Goal: Task Accomplishment & Management: Manage account settings

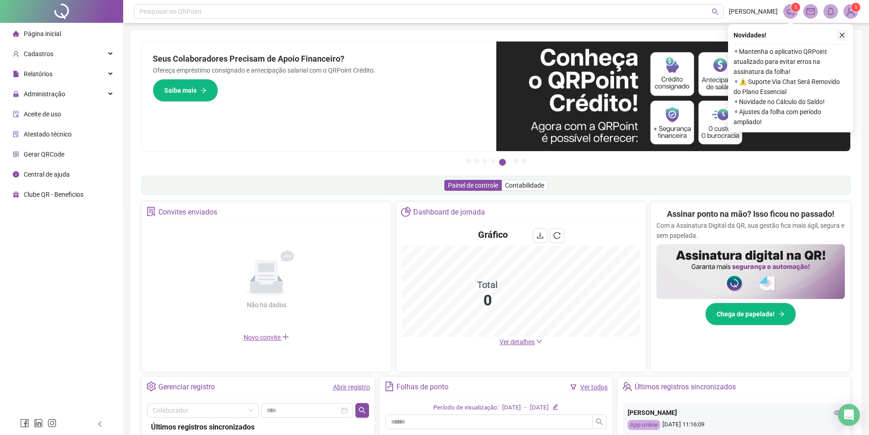
click at [841, 34] on icon "close" at bounding box center [842, 35] width 6 height 6
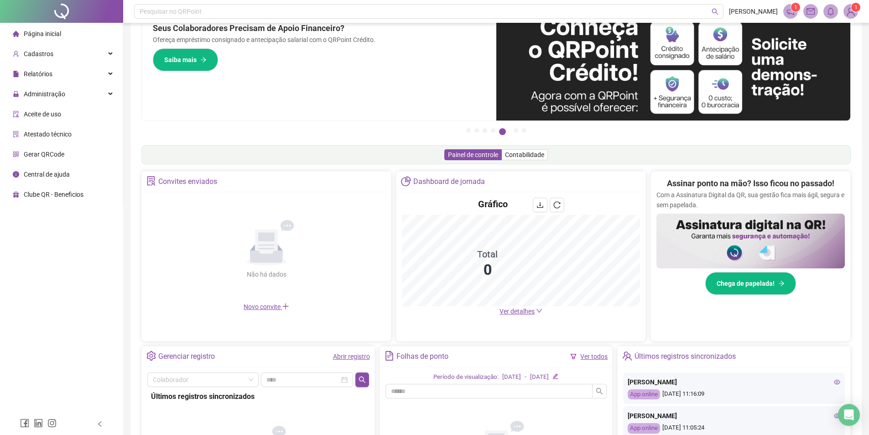
scroll to position [159, 0]
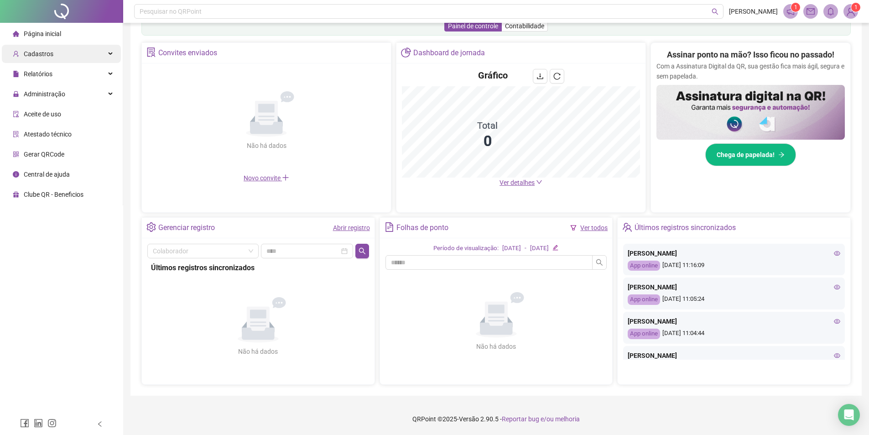
click at [52, 52] on div "Cadastros" at bounding box center [61, 54] width 119 height 18
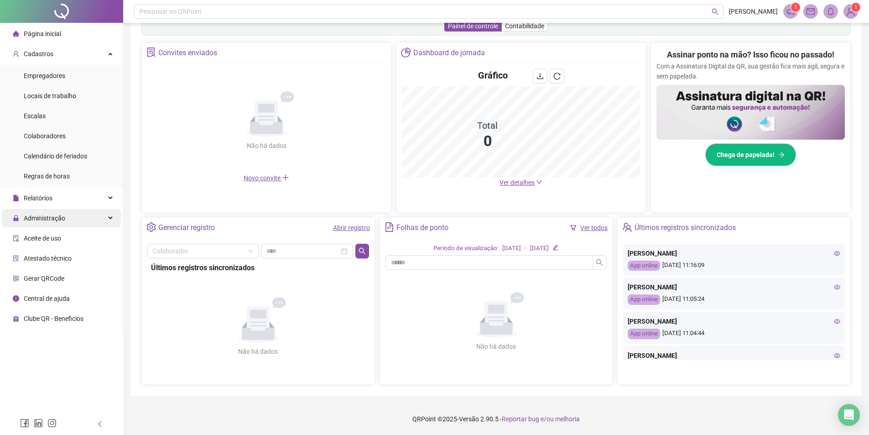
click at [62, 217] on span "Administração" at bounding box center [44, 217] width 41 height 7
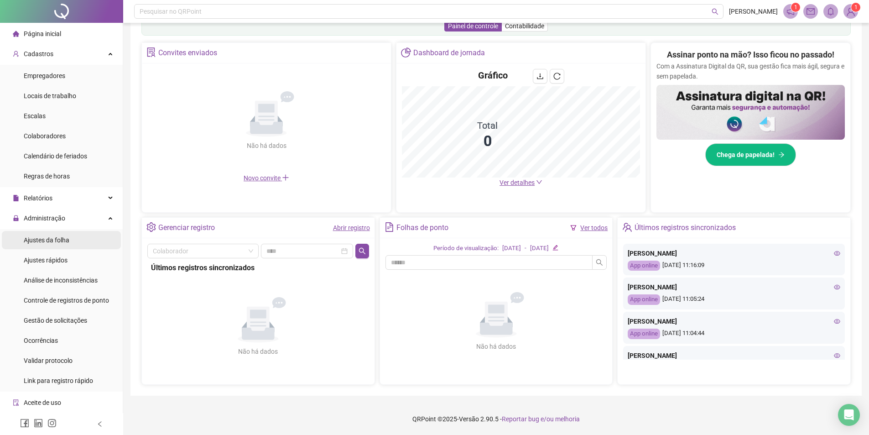
click at [74, 239] on li "Ajustes da folha" at bounding box center [61, 240] width 119 height 18
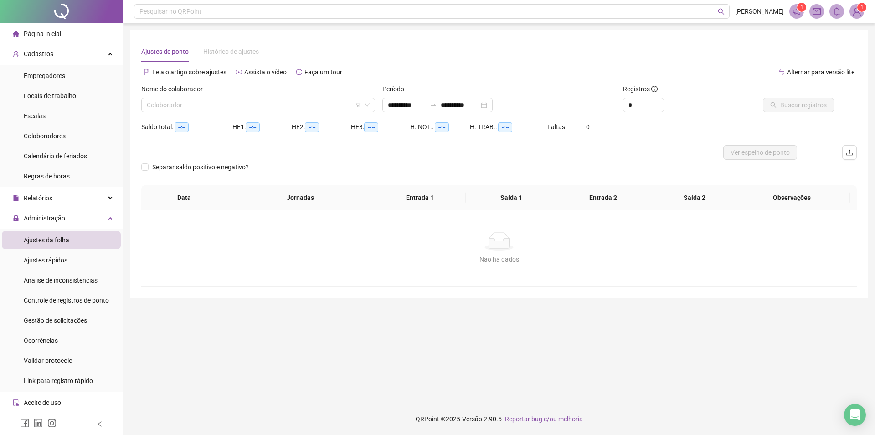
type input "**********"
click at [185, 103] on input "search" at bounding box center [254, 105] width 215 height 14
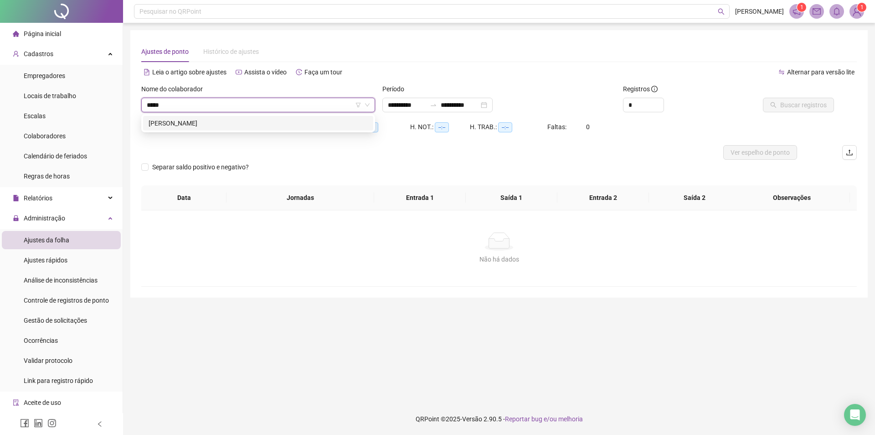
type input "******"
click at [808, 110] on button "Buscar registros" at bounding box center [798, 105] width 71 height 15
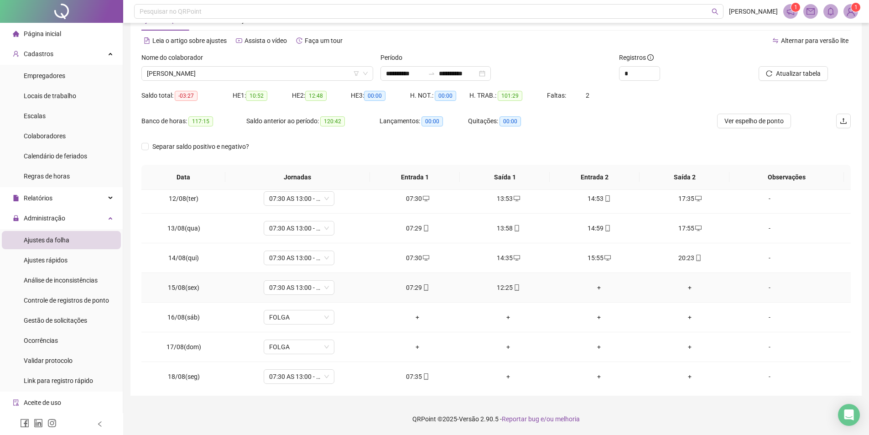
scroll to position [339, 0]
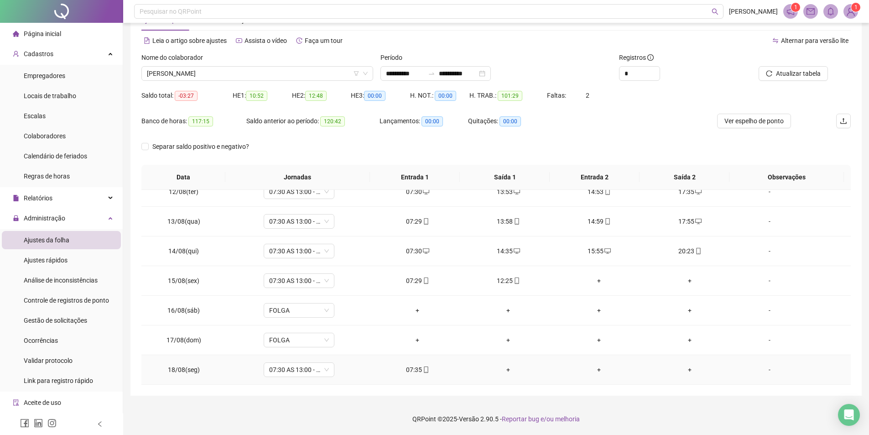
click at [502, 369] on div "+" at bounding box center [508, 369] width 76 height 10
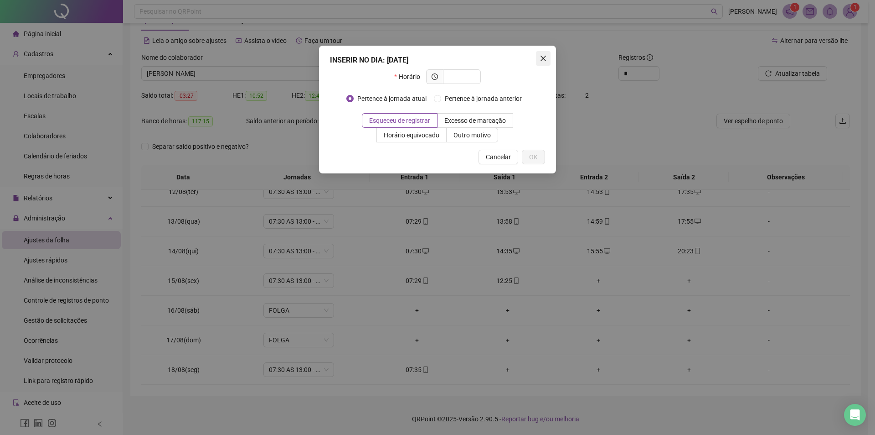
click at [549, 62] on button "Close" at bounding box center [543, 58] width 15 height 15
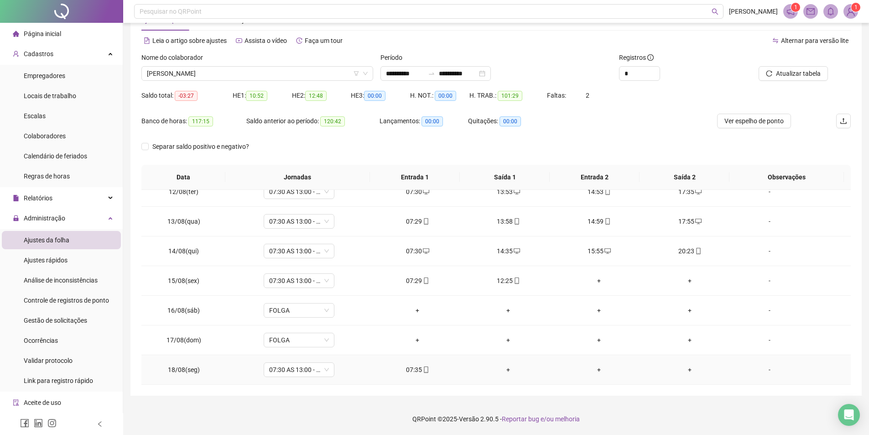
click at [504, 369] on div "+" at bounding box center [508, 369] width 76 height 10
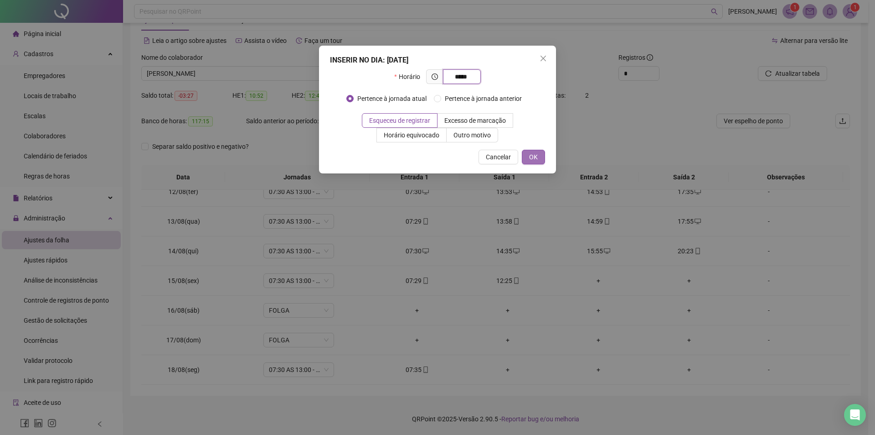
type input "*****"
click at [537, 158] on span "OK" at bounding box center [533, 157] width 9 height 10
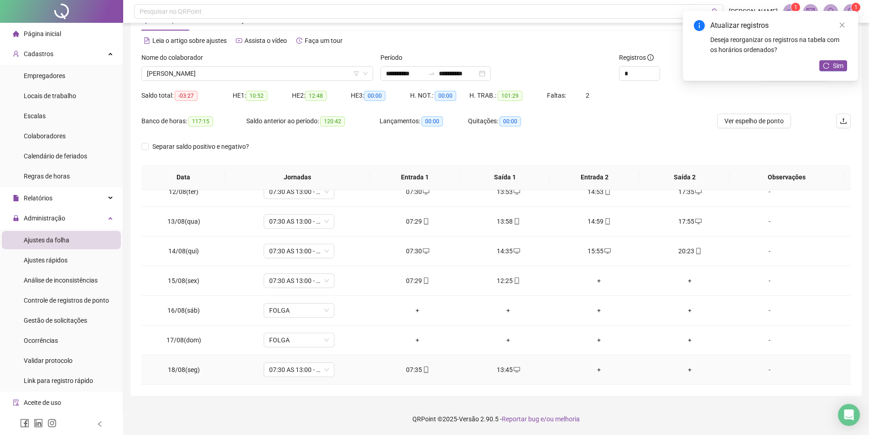
click at [594, 371] on div "+" at bounding box center [599, 369] width 76 height 10
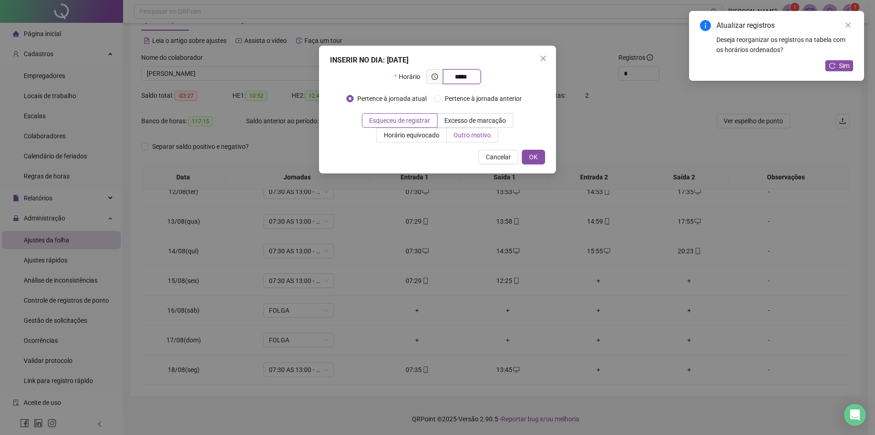
type input "*****"
click at [457, 135] on span "Outro motivo" at bounding box center [472, 134] width 37 height 7
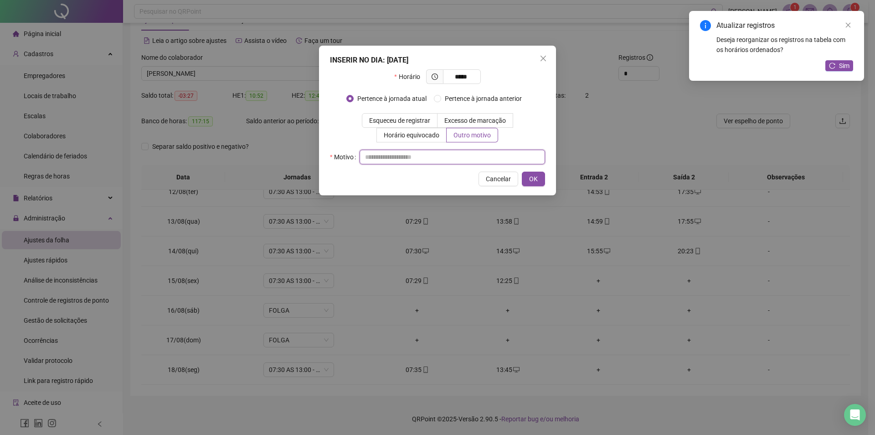
click at [458, 153] on input "text" at bounding box center [453, 157] width 186 height 15
type input "**********"
click at [534, 176] on span "OK" at bounding box center [533, 179] width 9 height 10
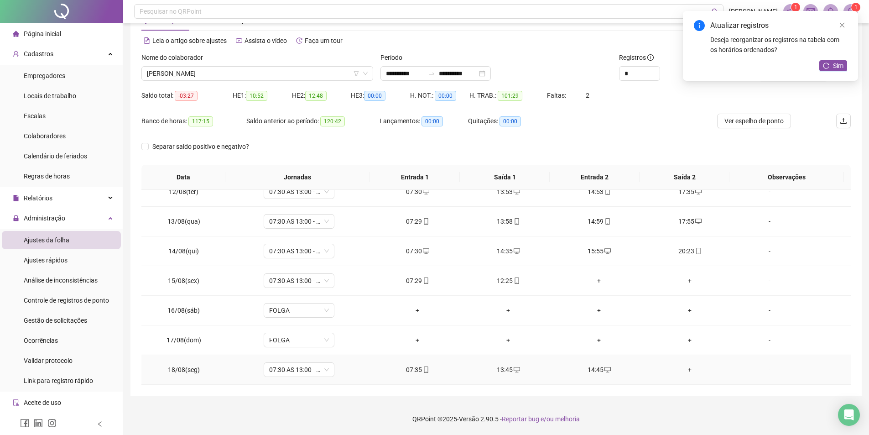
click at [682, 368] on div "+" at bounding box center [690, 369] width 76 height 10
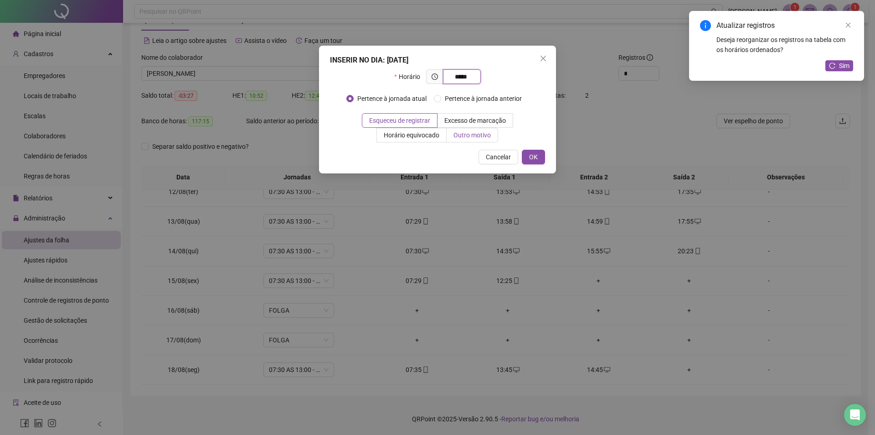
type input "*****"
click at [469, 128] on label "Outro motivo" at bounding box center [473, 135] width 52 height 15
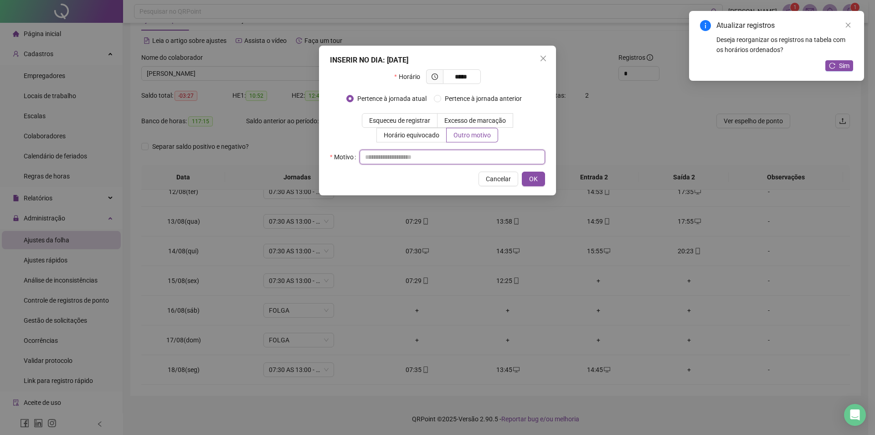
click at [446, 150] on input "text" at bounding box center [453, 157] width 186 height 15
type input "**********"
click at [532, 181] on span "OK" at bounding box center [533, 179] width 9 height 10
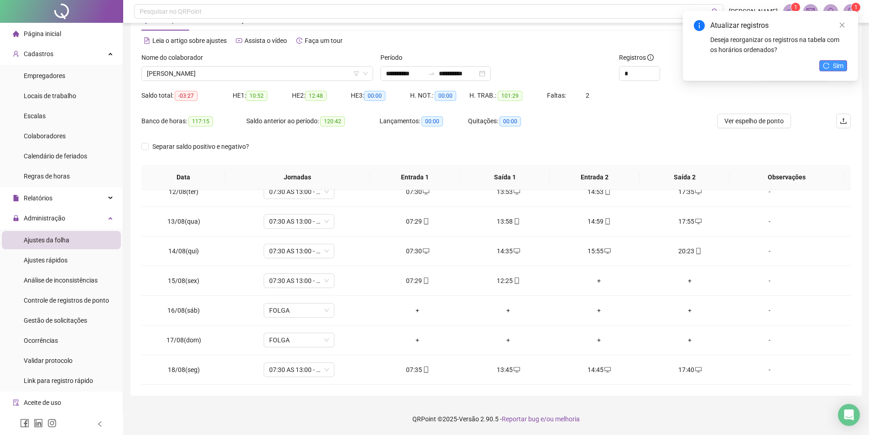
click at [823, 66] on icon "reload" at bounding box center [826, 65] width 6 height 6
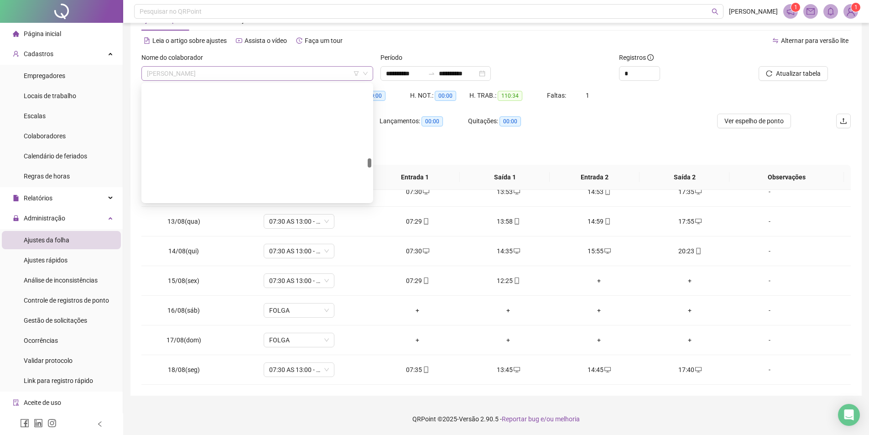
click at [268, 74] on span "[PERSON_NAME]" at bounding box center [257, 74] width 221 height 14
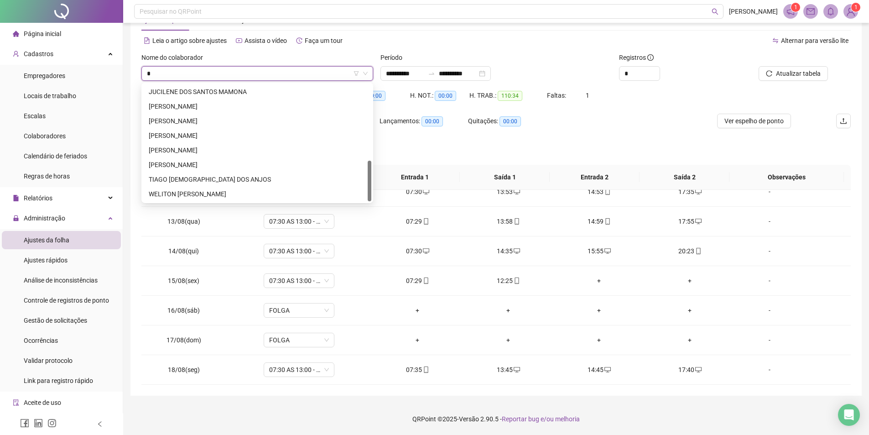
scroll to position [219, 0]
type input "**"
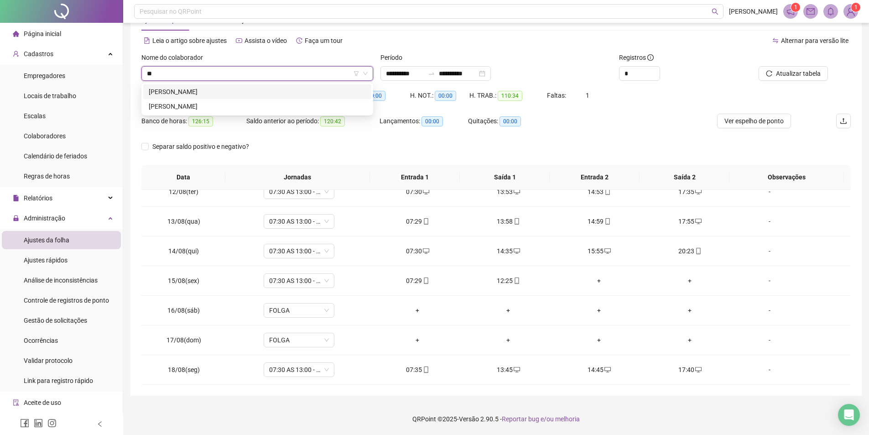
scroll to position [0, 0]
click at [241, 106] on div "[PERSON_NAME]" at bounding box center [257, 106] width 217 height 10
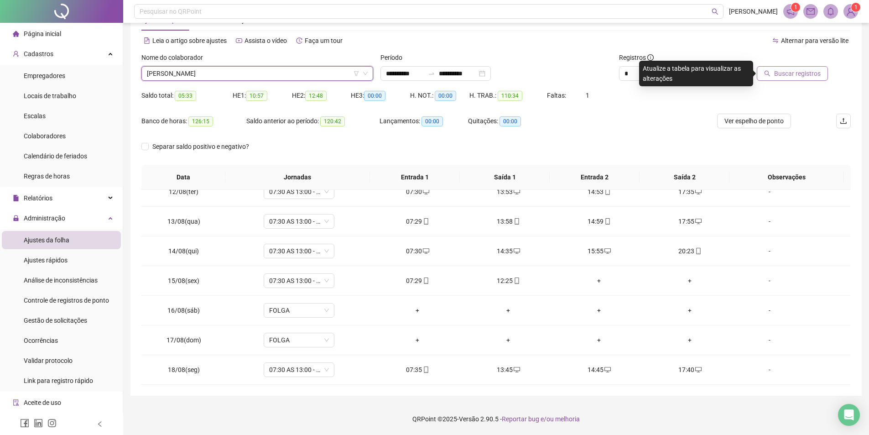
click at [798, 71] on span "Buscar registros" at bounding box center [797, 73] width 47 height 10
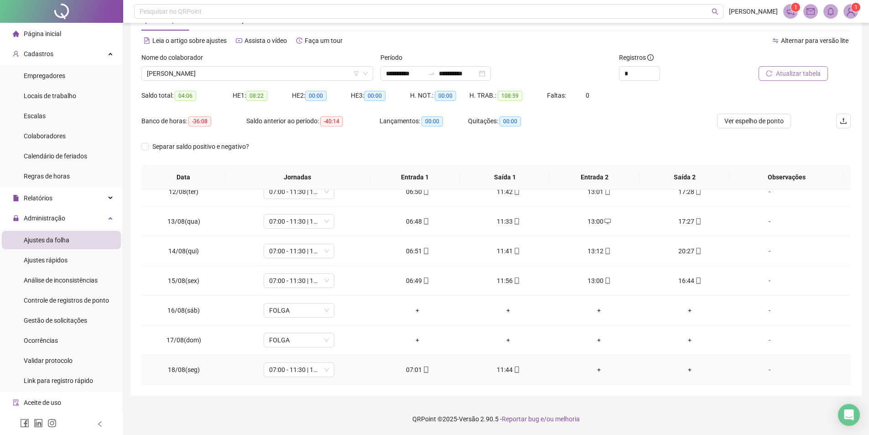
click at [597, 367] on div "+" at bounding box center [599, 369] width 76 height 10
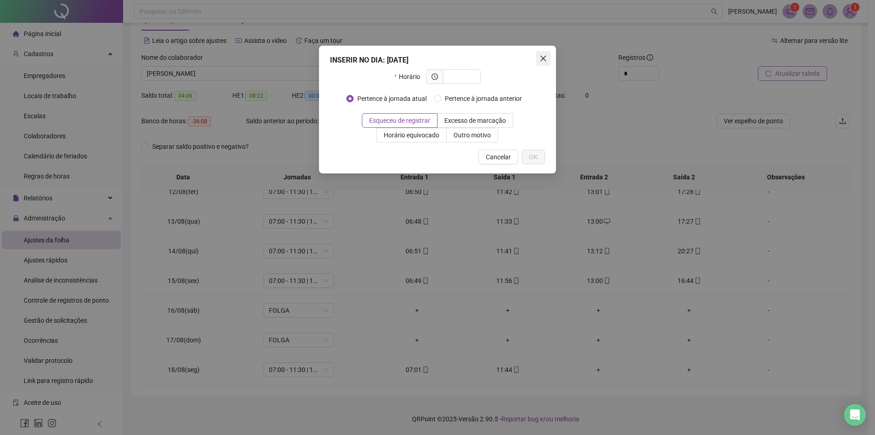
click at [543, 60] on icon "close" at bounding box center [543, 58] width 7 height 7
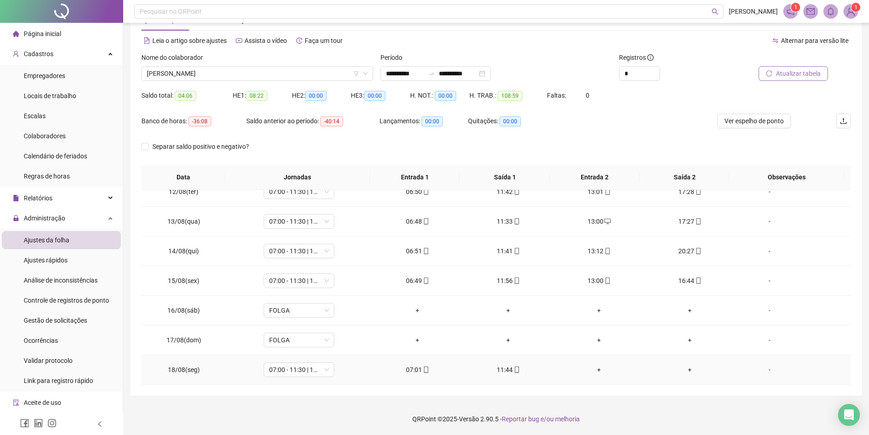
click at [596, 372] on div "+" at bounding box center [599, 369] width 76 height 10
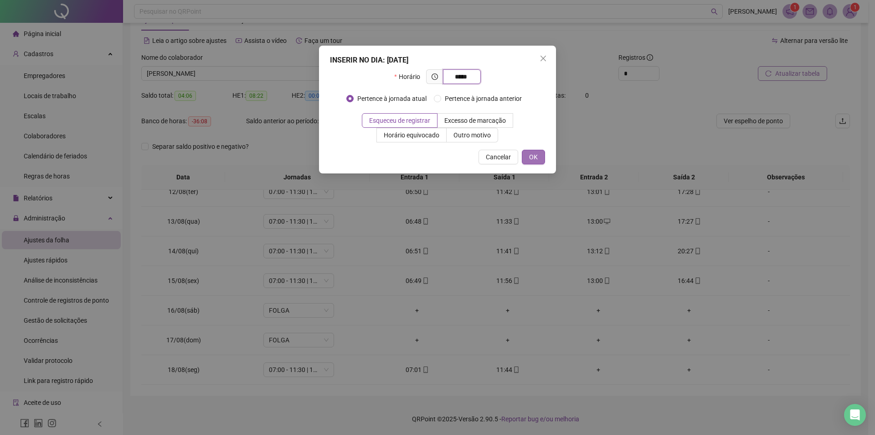
type input "*****"
click at [527, 155] on button "OK" at bounding box center [533, 157] width 23 height 15
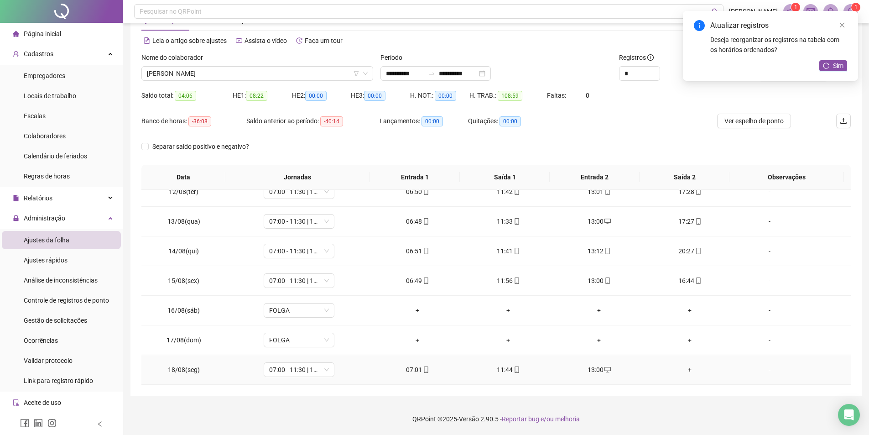
click at [679, 367] on div "+" at bounding box center [690, 369] width 76 height 10
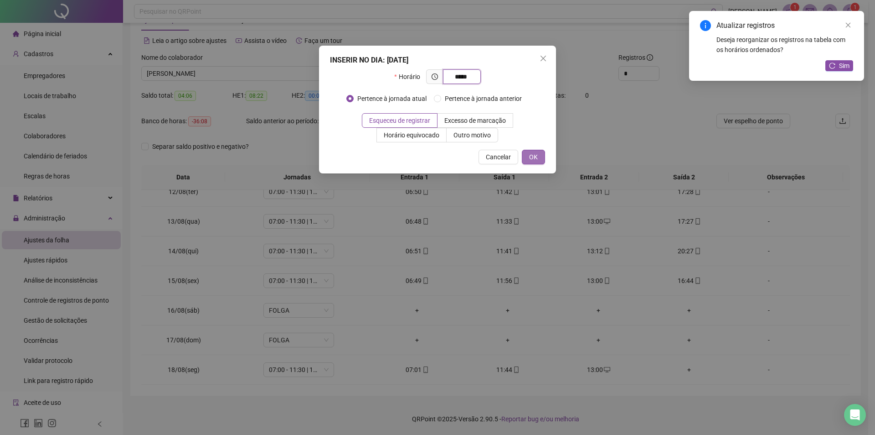
type input "*****"
click at [538, 161] on button "OK" at bounding box center [533, 157] width 23 height 15
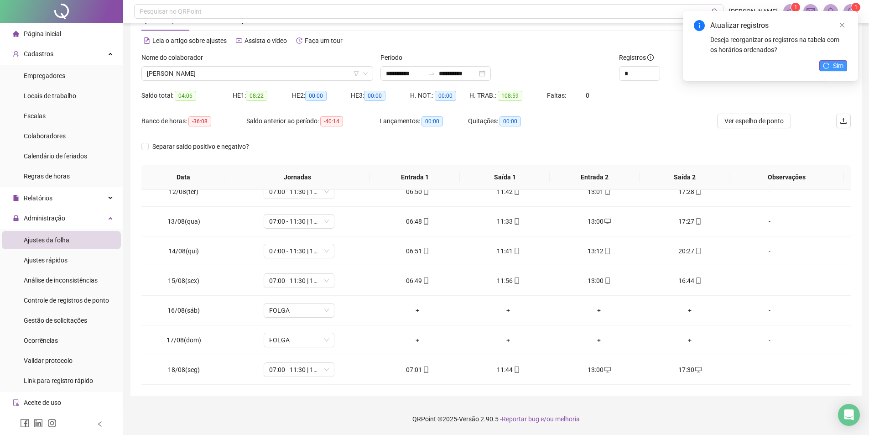
click at [824, 69] on button "Sim" at bounding box center [833, 65] width 28 height 11
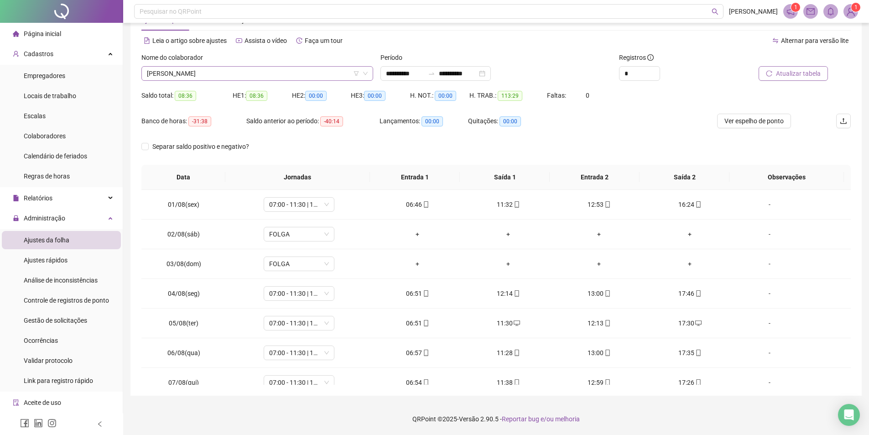
click at [248, 76] on span "[PERSON_NAME]" at bounding box center [257, 74] width 221 height 14
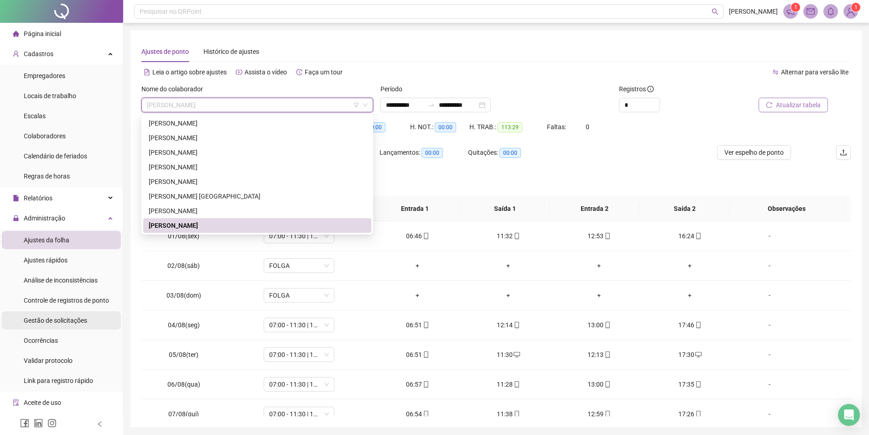
click at [56, 317] on span "Gestão de solicitações" at bounding box center [55, 319] width 63 height 7
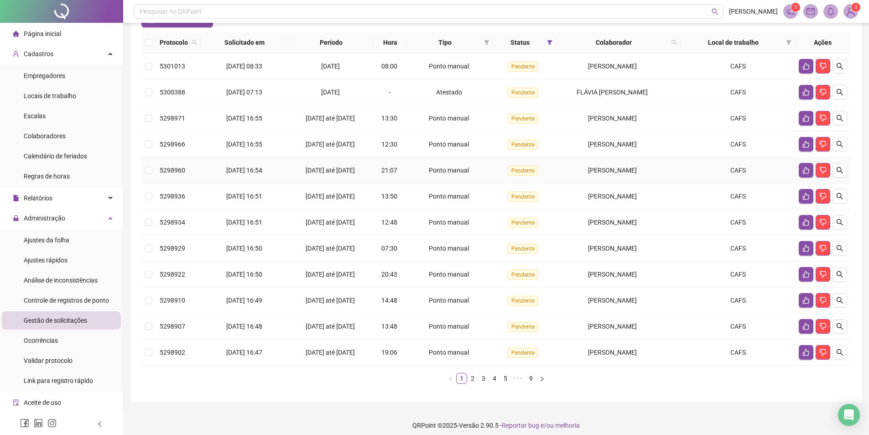
scroll to position [99, 0]
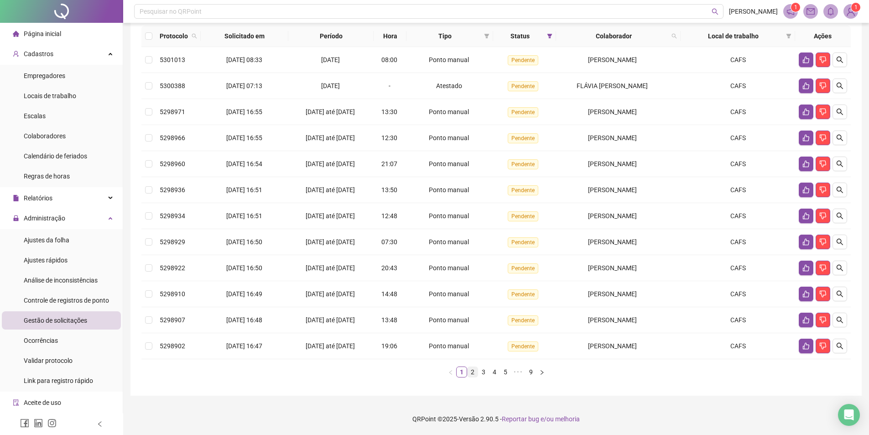
click at [469, 368] on link "2" at bounding box center [472, 372] width 10 height 10
click at [464, 371] on link "1" at bounding box center [461, 372] width 10 height 10
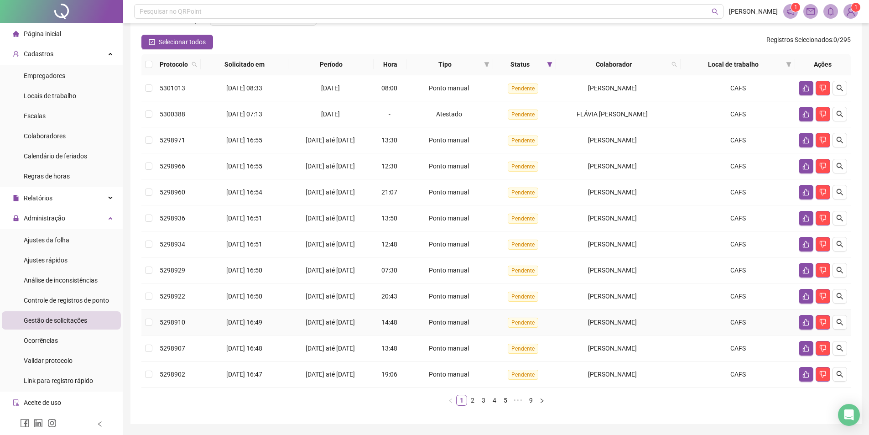
scroll to position [0, 0]
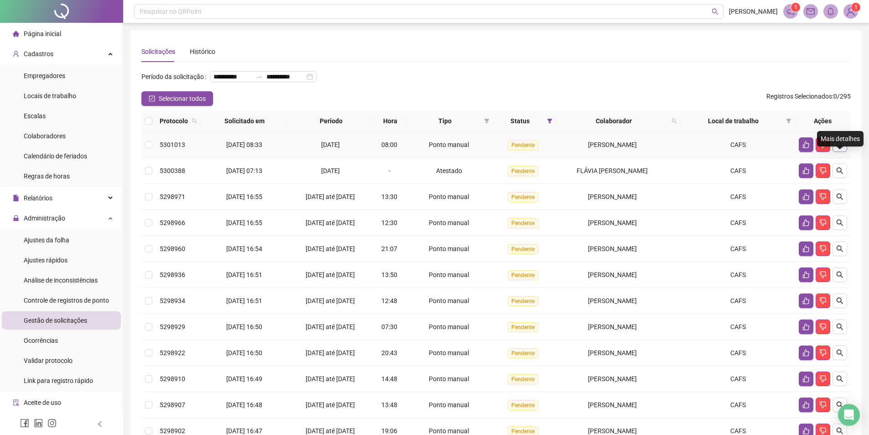
click at [844, 152] on button "button" at bounding box center [839, 144] width 15 height 15
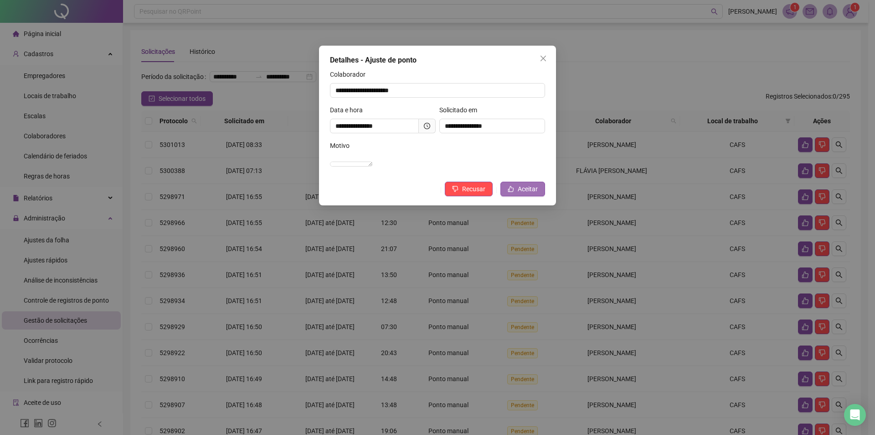
click at [535, 194] on span "Aceitar" at bounding box center [528, 189] width 20 height 10
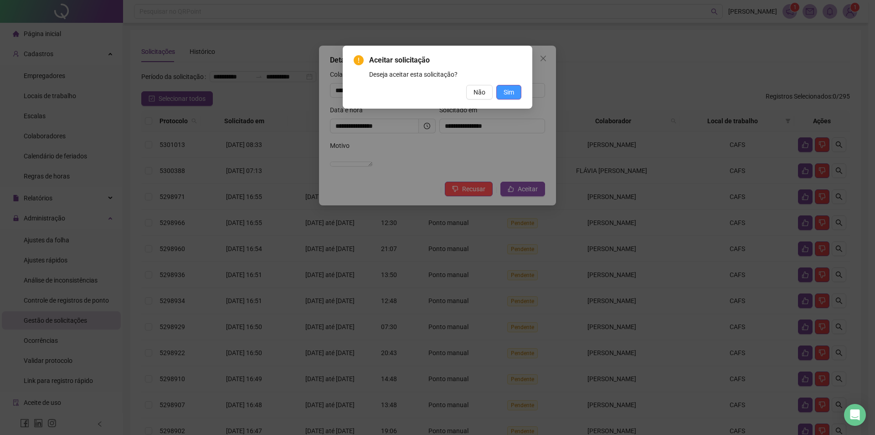
click at [503, 94] on button "Sim" at bounding box center [509, 92] width 25 height 15
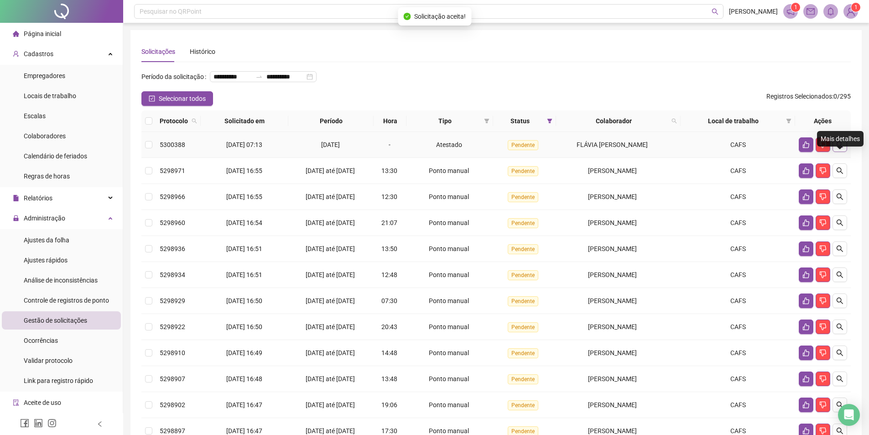
click at [837, 148] on icon "search" at bounding box center [839, 144] width 7 height 7
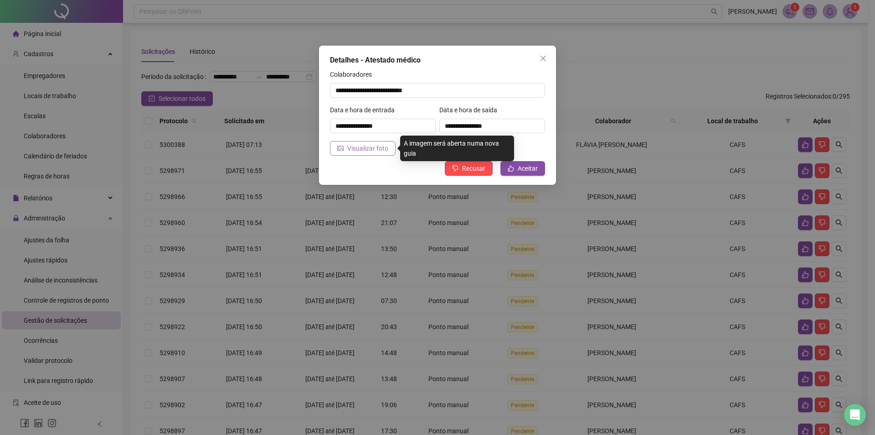
click at [342, 150] on icon "picture" at bounding box center [340, 148] width 6 height 5
click at [361, 144] on span "Visualizar foto" at bounding box center [367, 148] width 41 height 10
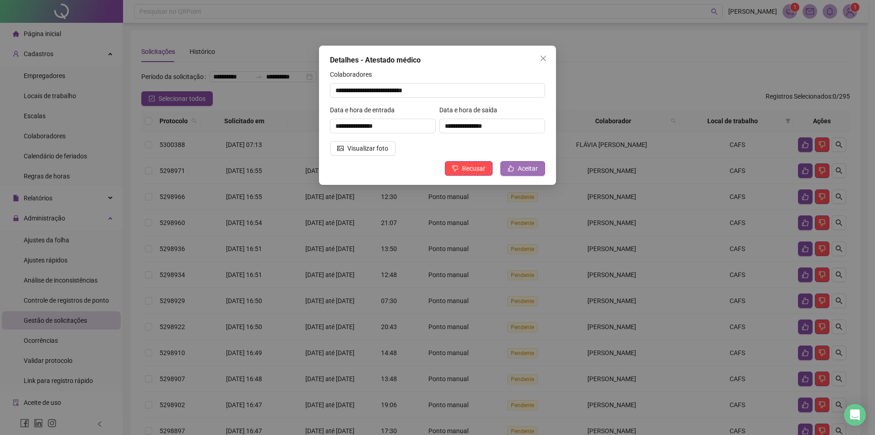
click at [520, 174] on button "Aceitar" at bounding box center [523, 168] width 45 height 15
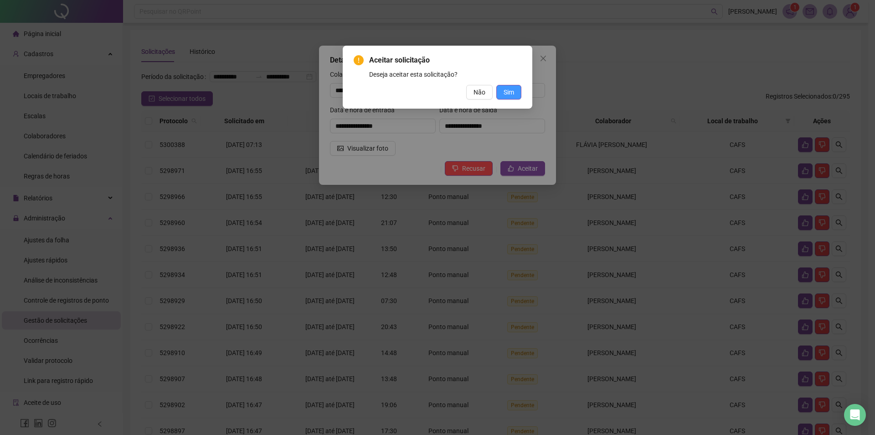
click at [510, 91] on span "Sim" at bounding box center [509, 92] width 10 height 10
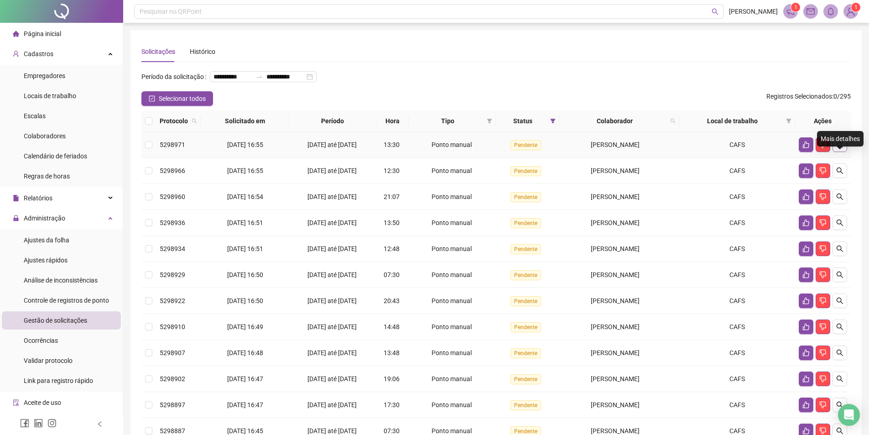
click at [839, 148] on icon "search" at bounding box center [839, 144] width 7 height 7
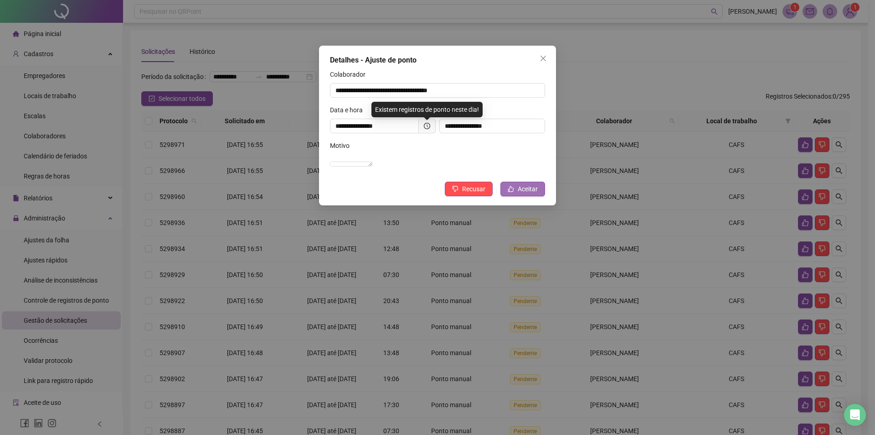
click at [522, 192] on button "Aceitar" at bounding box center [523, 188] width 45 height 15
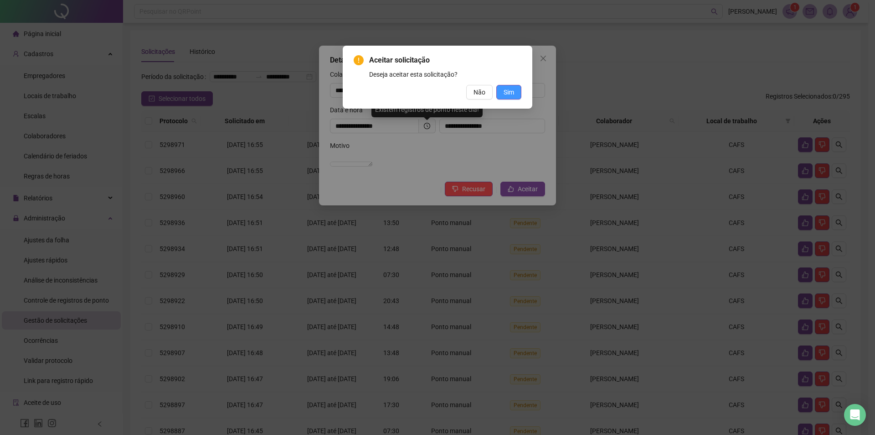
click at [512, 87] on span "Sim" at bounding box center [509, 92] width 10 height 10
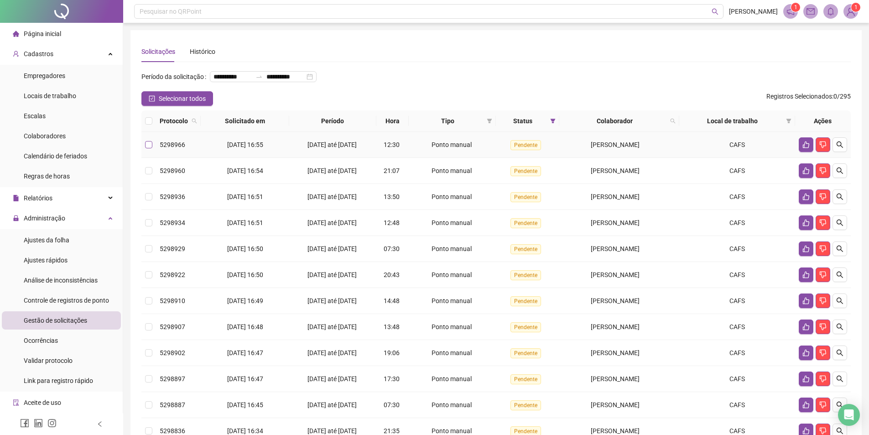
click at [150, 150] on label at bounding box center [148, 145] width 7 height 10
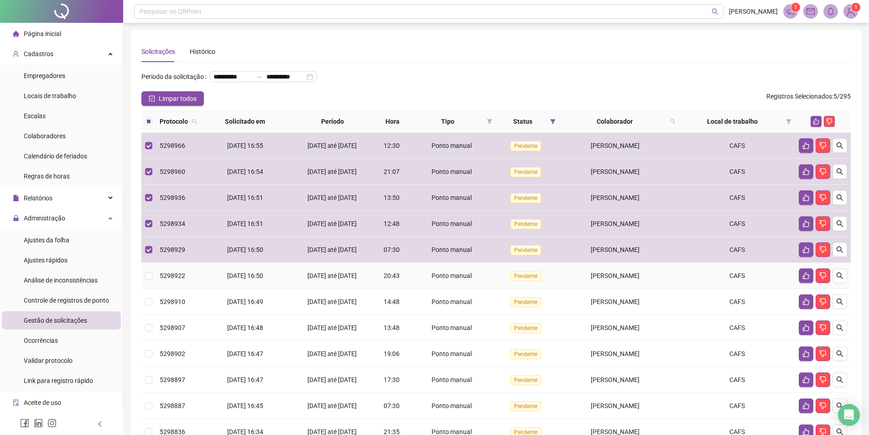
click at [146, 289] on td at bounding box center [148, 276] width 15 height 26
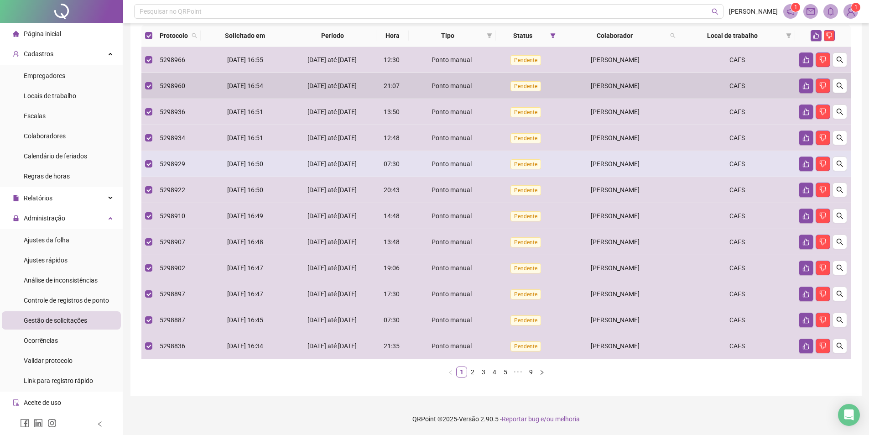
scroll to position [91, 0]
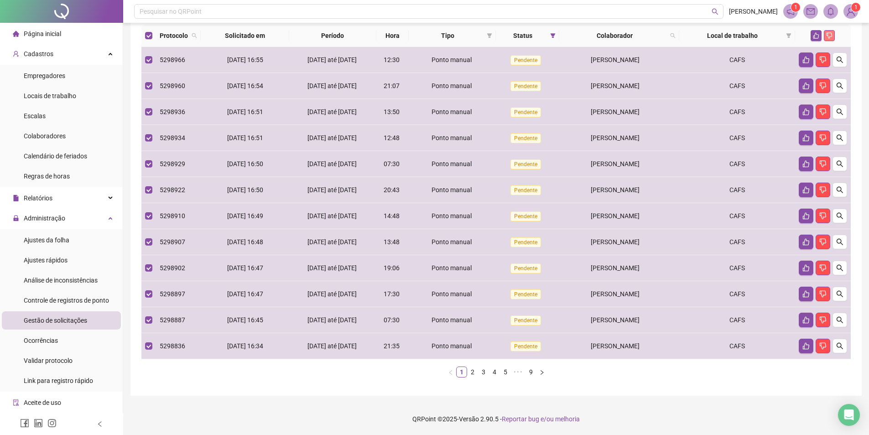
click at [829, 40] on button "button" at bounding box center [829, 35] width 11 height 11
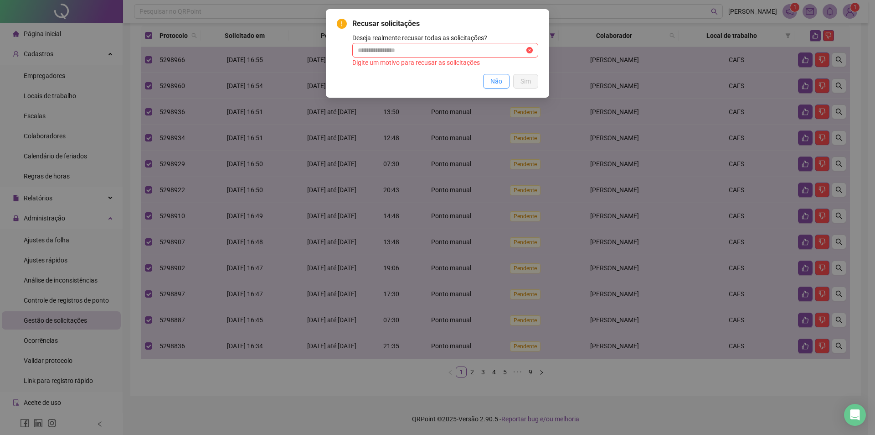
click at [498, 82] on span "Não" at bounding box center [497, 81] width 12 height 10
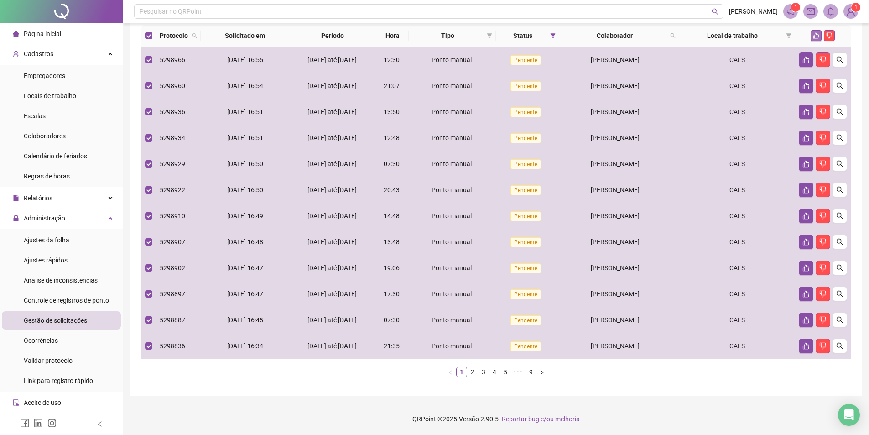
click at [815, 39] on icon "like" at bounding box center [816, 35] width 6 height 6
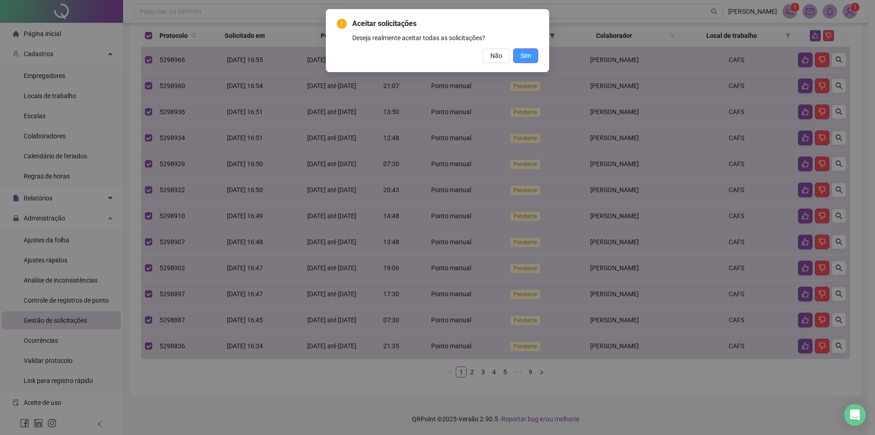
click at [528, 55] on span "Sim" at bounding box center [526, 56] width 10 height 10
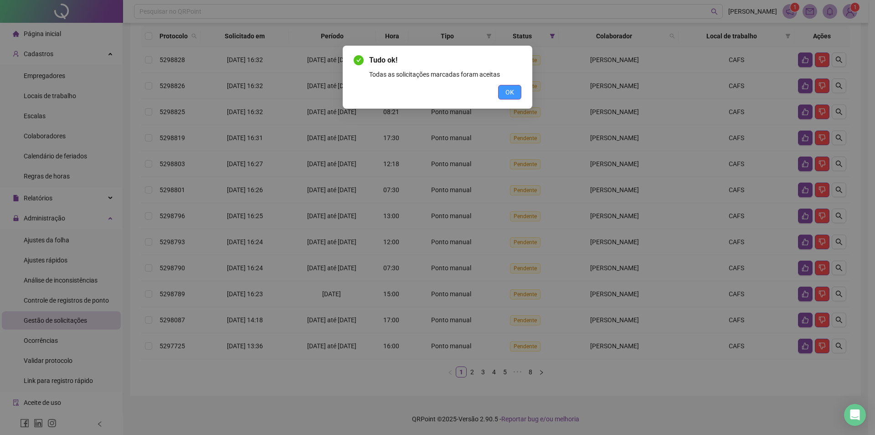
click at [506, 96] on span "OK" at bounding box center [510, 92] width 9 height 10
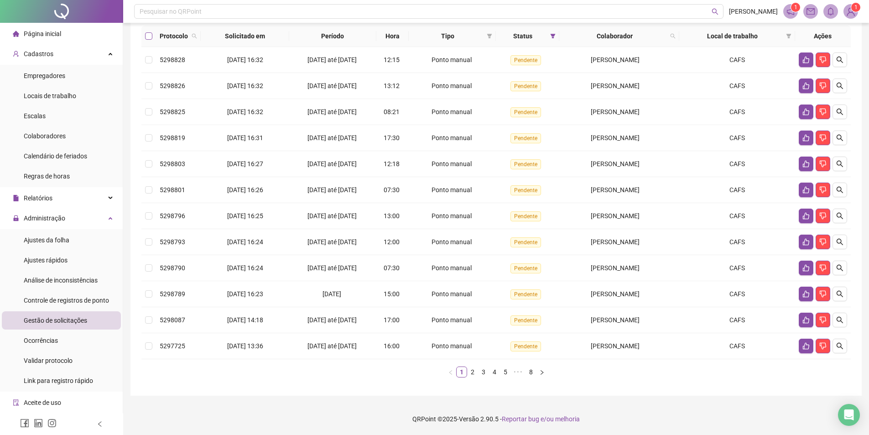
click at [149, 41] on label at bounding box center [148, 36] width 7 height 10
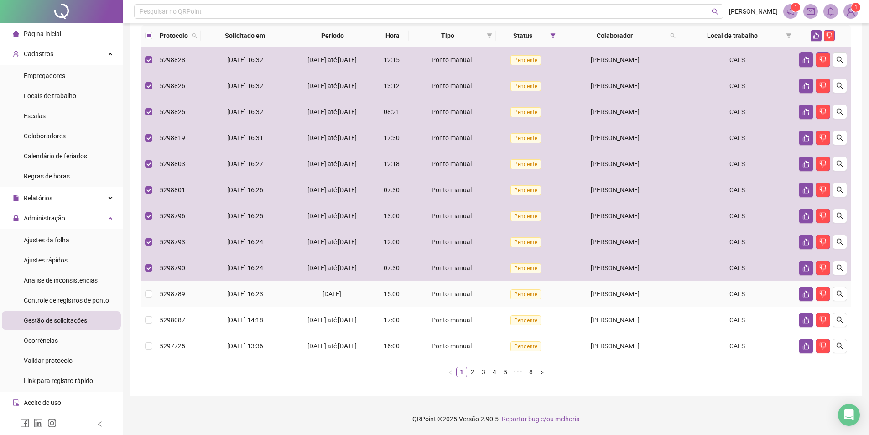
scroll to position [0, 0]
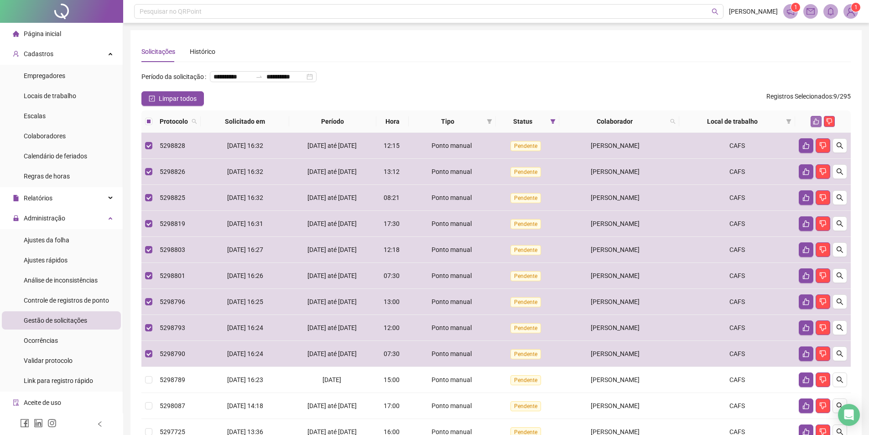
click at [820, 127] on button "button" at bounding box center [815, 121] width 11 height 11
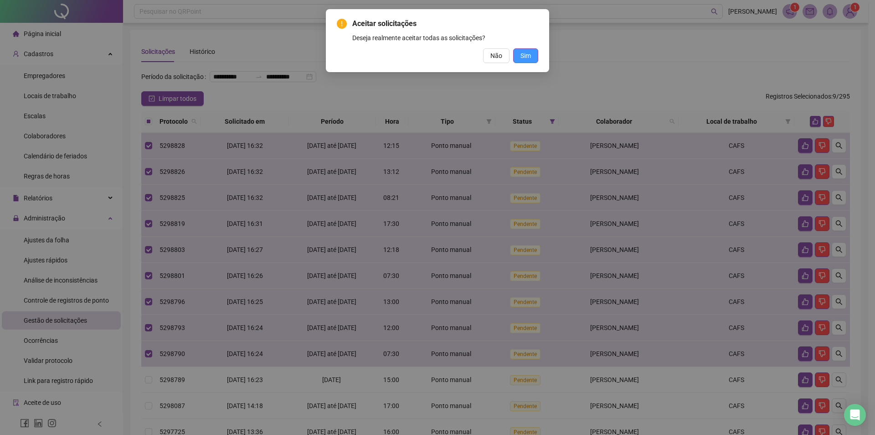
click at [518, 54] on button "Sim" at bounding box center [525, 55] width 25 height 15
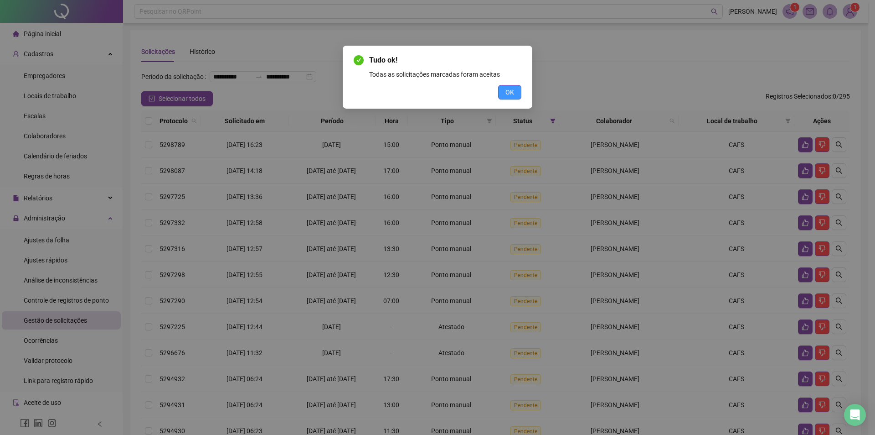
click at [513, 91] on span "OK" at bounding box center [510, 92] width 9 height 10
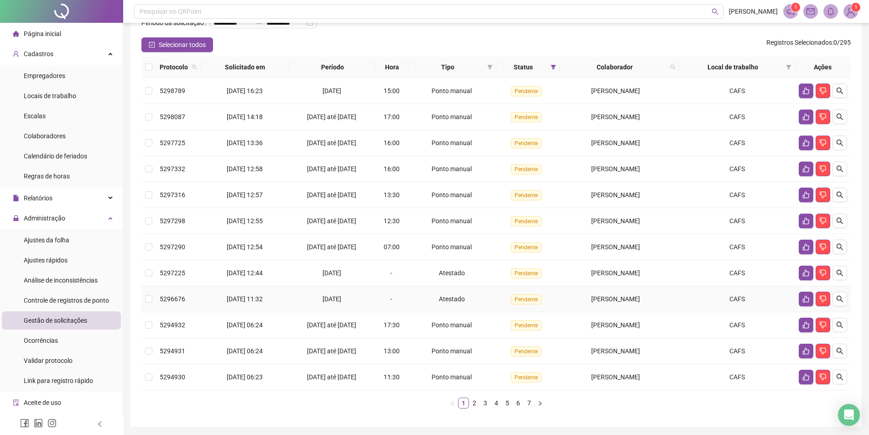
scroll to position [99, 0]
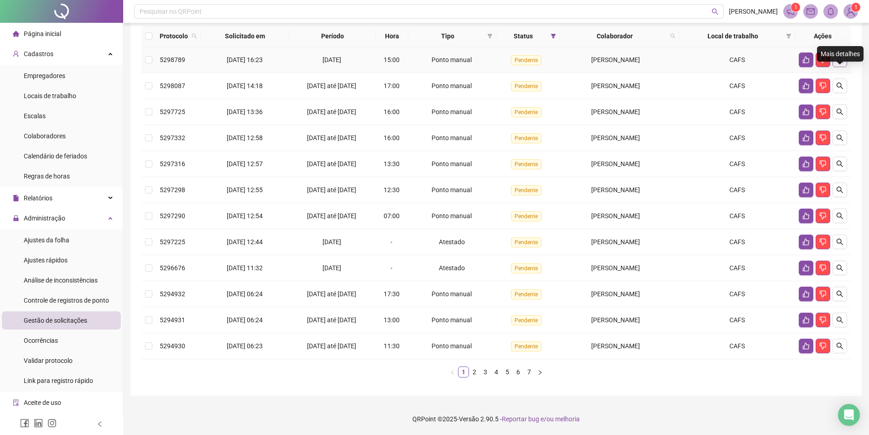
click at [840, 65] on button "button" at bounding box center [839, 59] width 15 height 15
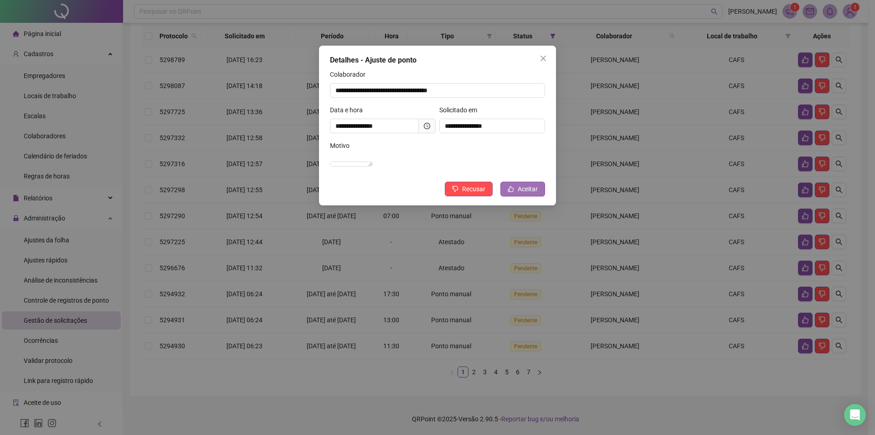
click at [525, 194] on span "Aceitar" at bounding box center [528, 189] width 20 height 10
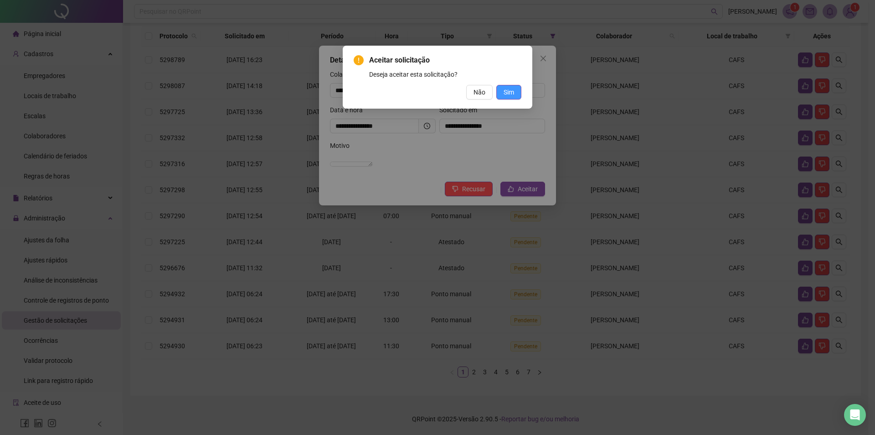
click at [510, 98] on button "Sim" at bounding box center [509, 92] width 25 height 15
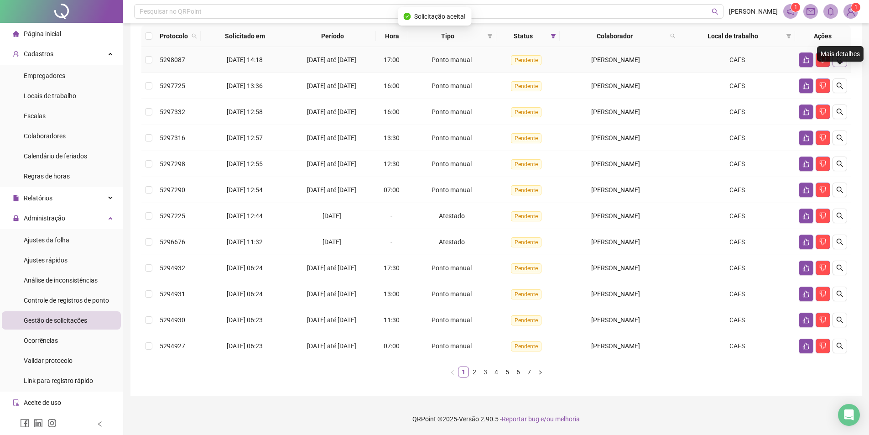
click at [842, 59] on icon "search" at bounding box center [839, 59] width 7 height 7
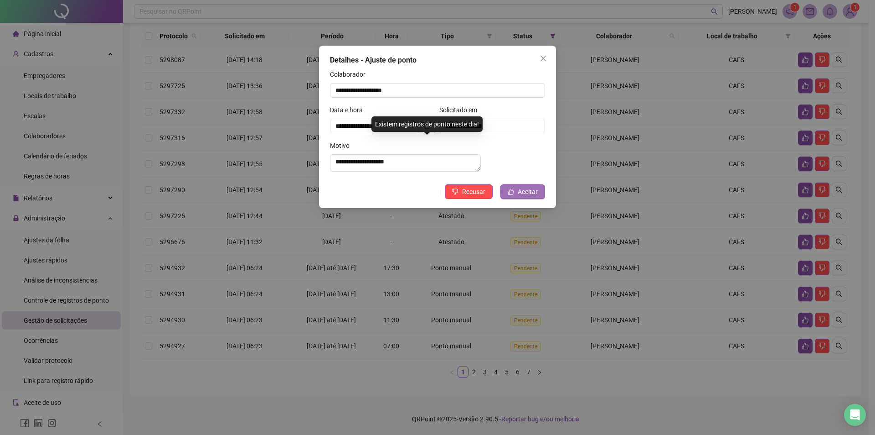
click at [528, 197] on span "Aceitar" at bounding box center [528, 191] width 20 height 10
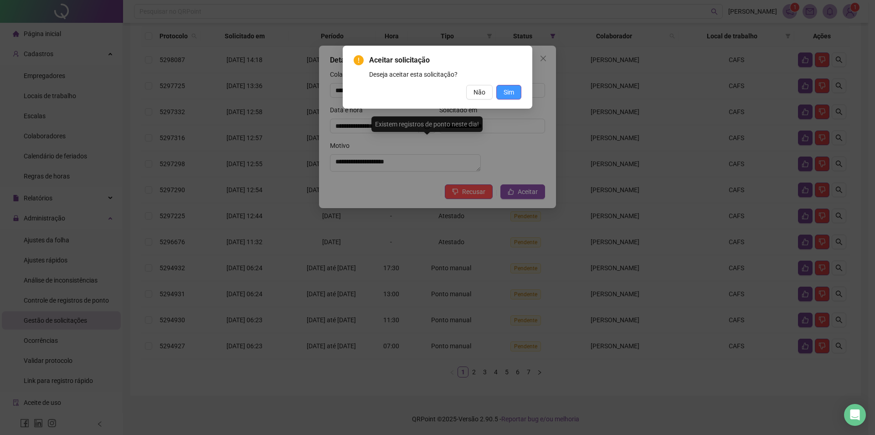
click at [507, 94] on span "Sim" at bounding box center [509, 92] width 10 height 10
click at [515, 92] on button "Sim" at bounding box center [509, 92] width 25 height 15
click at [509, 95] on span "Sim" at bounding box center [509, 92] width 10 height 10
click at [509, 83] on div "Aceitar solicitação Deseja aceitar esta solicitação? Não Sim" at bounding box center [438, 77] width 168 height 45
click at [511, 91] on span "Sim" at bounding box center [509, 92] width 10 height 10
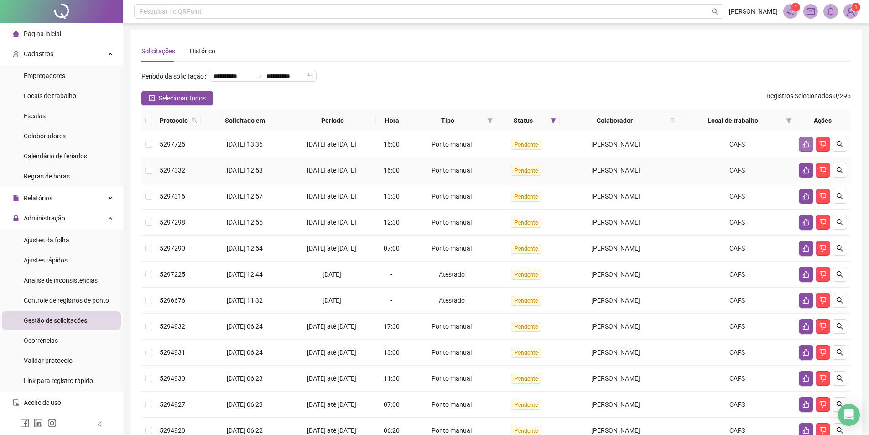
scroll to position [0, 0]
click at [844, 152] on button "button" at bounding box center [839, 144] width 15 height 15
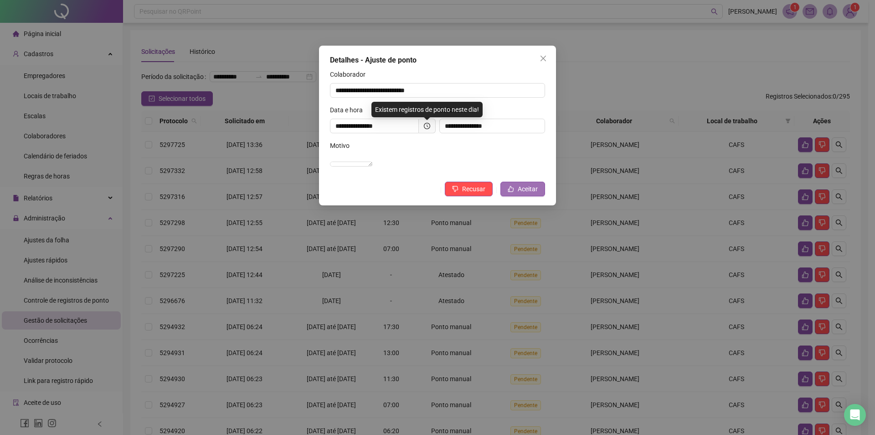
click at [529, 194] on span "Aceitar" at bounding box center [528, 189] width 20 height 10
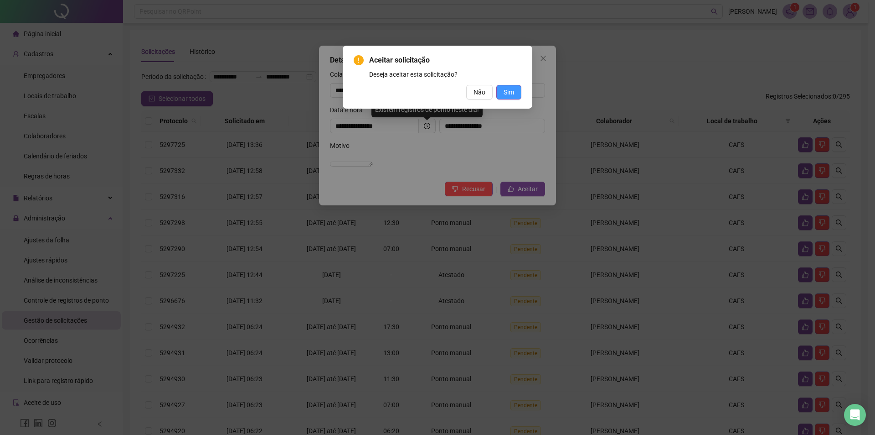
click at [508, 89] on span "Sim" at bounding box center [509, 92] width 10 height 10
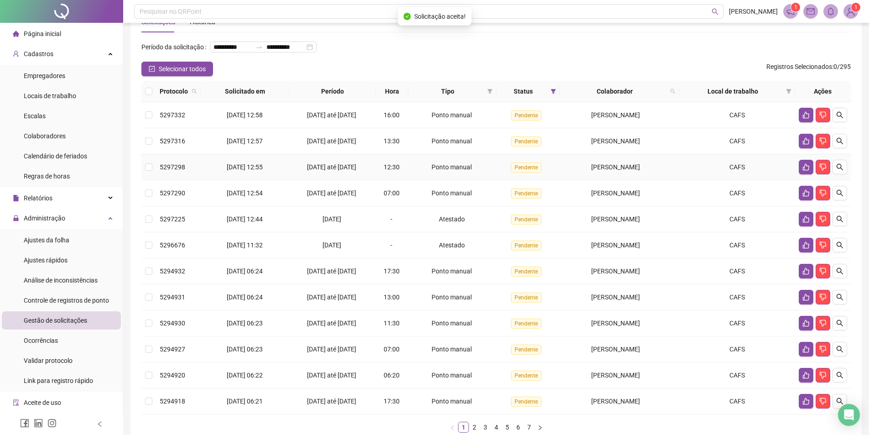
scroll to position [46, 0]
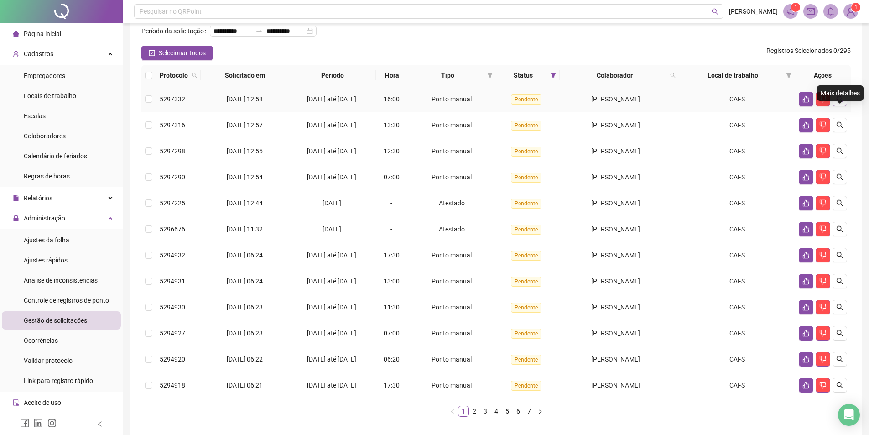
click at [834, 106] on button "button" at bounding box center [839, 99] width 15 height 15
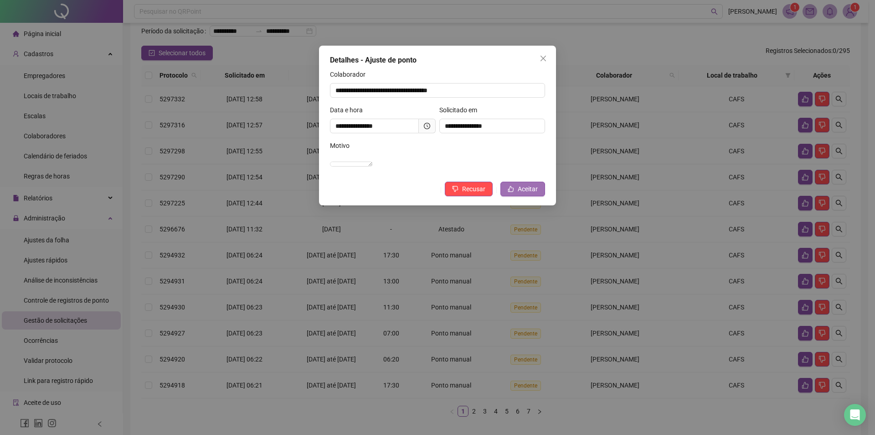
click at [509, 192] on icon "like" at bounding box center [511, 189] width 6 height 6
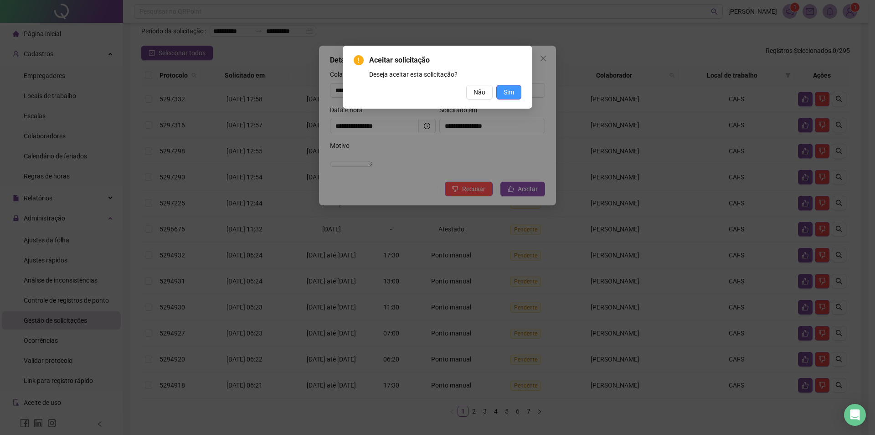
click at [507, 94] on span "Sim" at bounding box center [509, 92] width 10 height 10
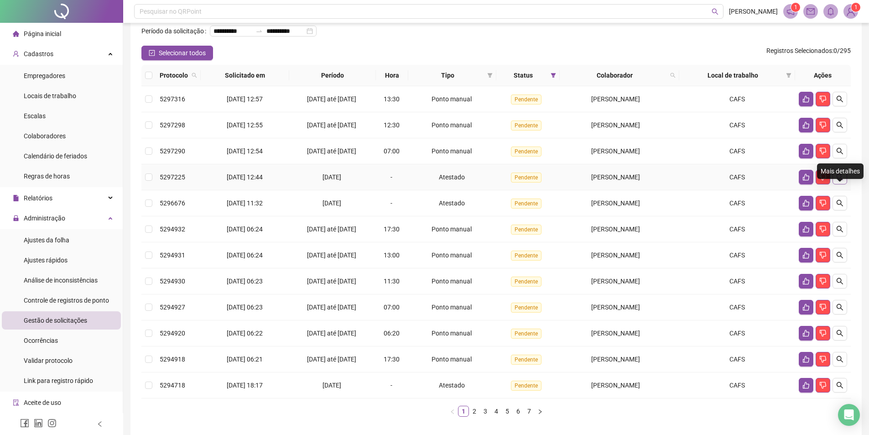
click at [842, 181] on icon "search" at bounding box center [839, 176] width 7 height 7
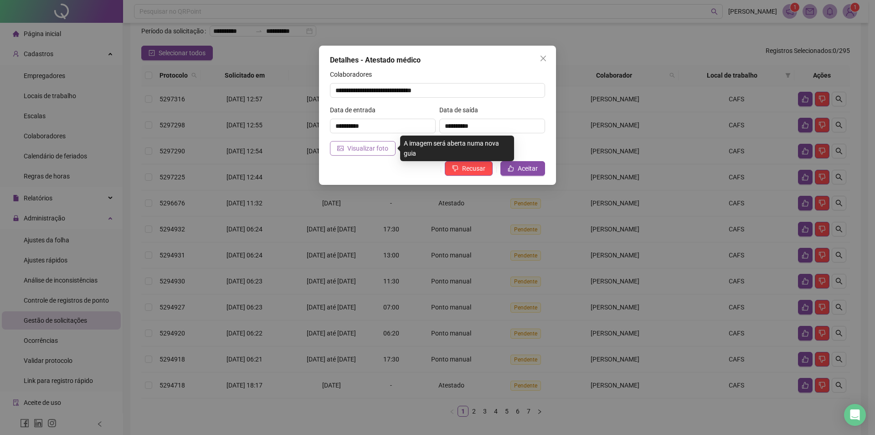
click at [364, 148] on span "Visualizar foto" at bounding box center [367, 148] width 41 height 10
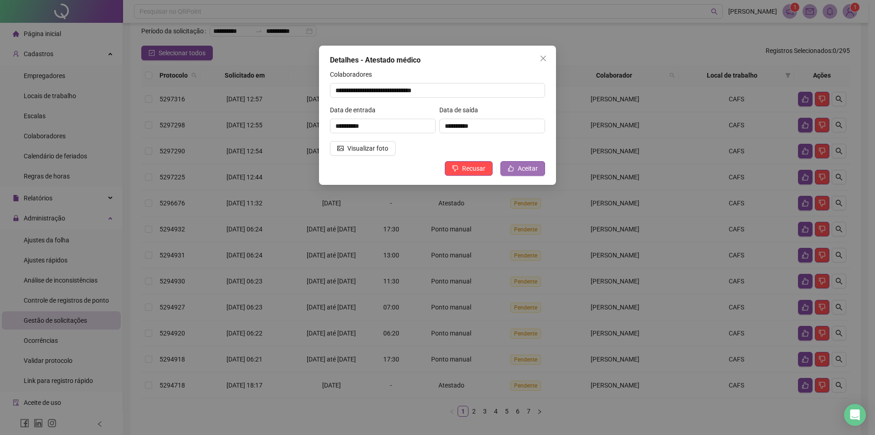
click at [528, 165] on span "Aceitar" at bounding box center [528, 168] width 20 height 10
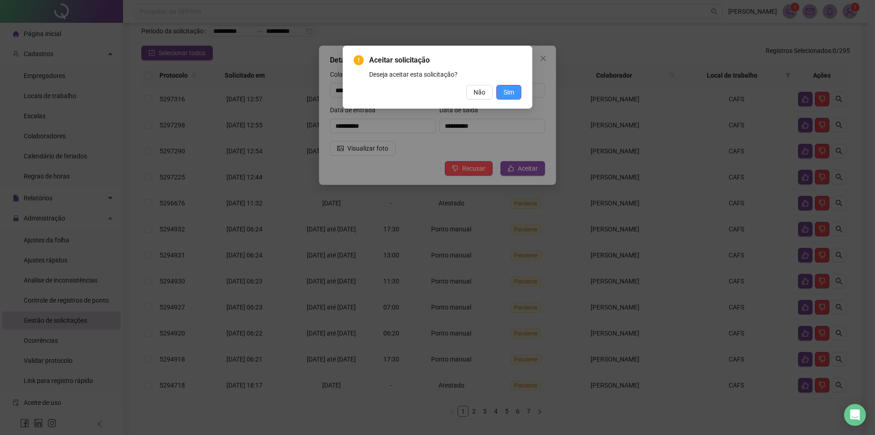
click at [513, 93] on span "Sim" at bounding box center [509, 92] width 10 height 10
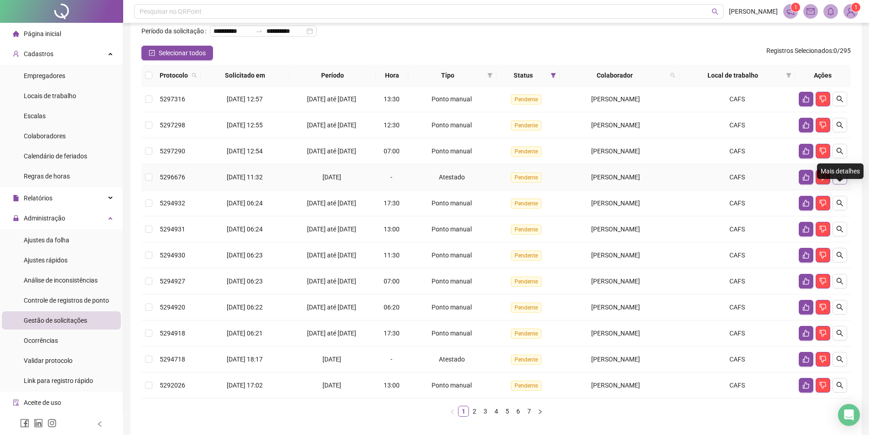
click at [845, 184] on button "button" at bounding box center [839, 177] width 15 height 15
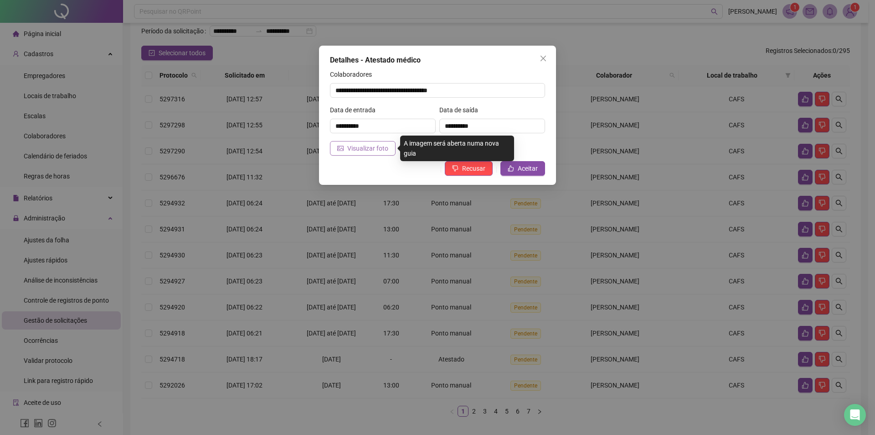
click at [362, 152] on span "Visualizar foto" at bounding box center [367, 148] width 41 height 10
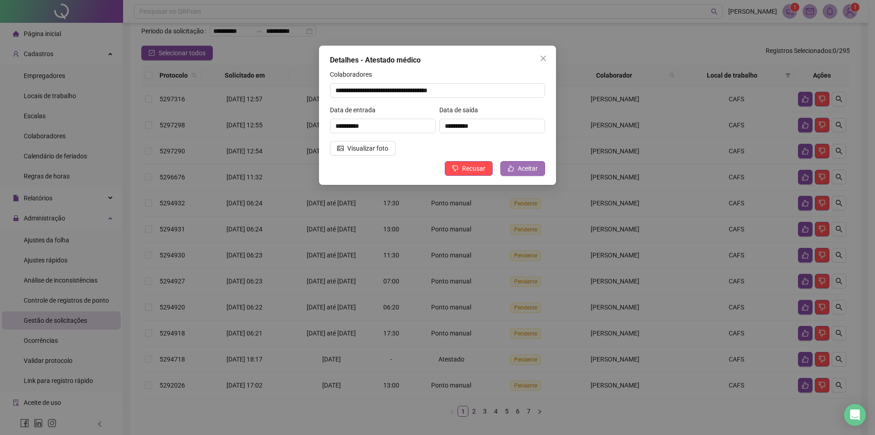
click at [522, 170] on span "Aceitar" at bounding box center [528, 168] width 20 height 10
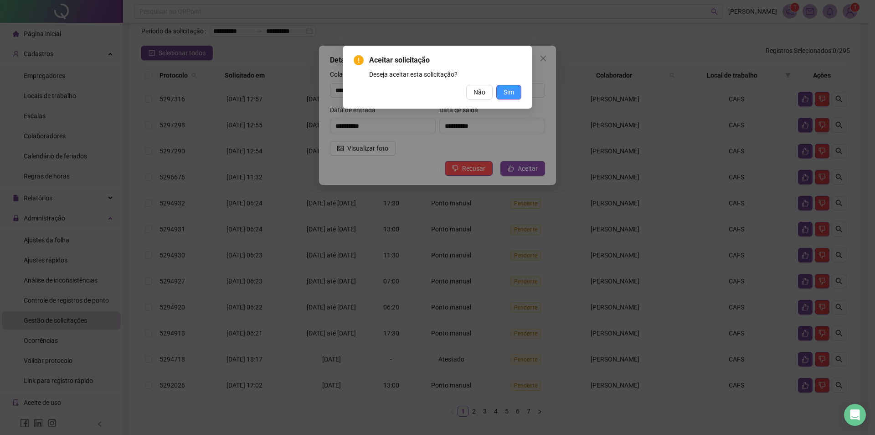
click at [512, 88] on span "Sim" at bounding box center [509, 92] width 10 height 10
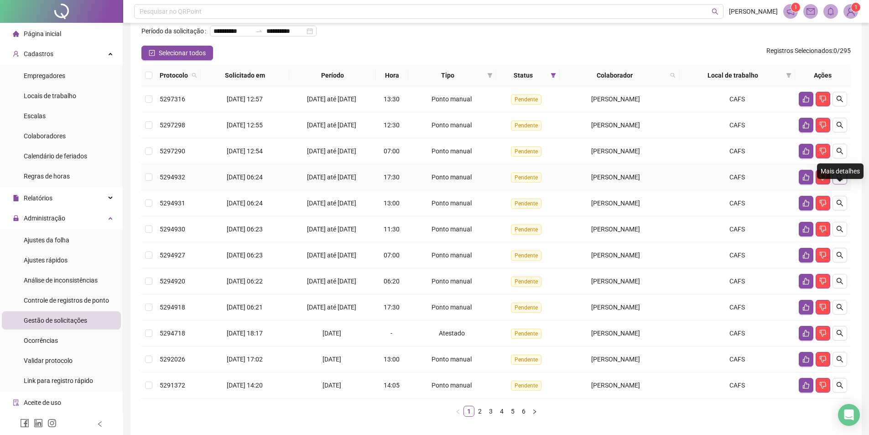
click at [841, 180] on icon "search" at bounding box center [839, 177] width 6 height 6
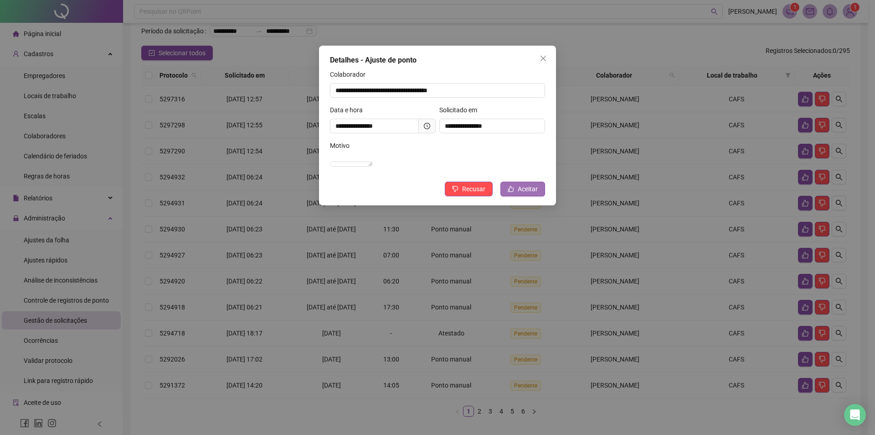
click at [523, 194] on span "Aceitar" at bounding box center [528, 189] width 20 height 10
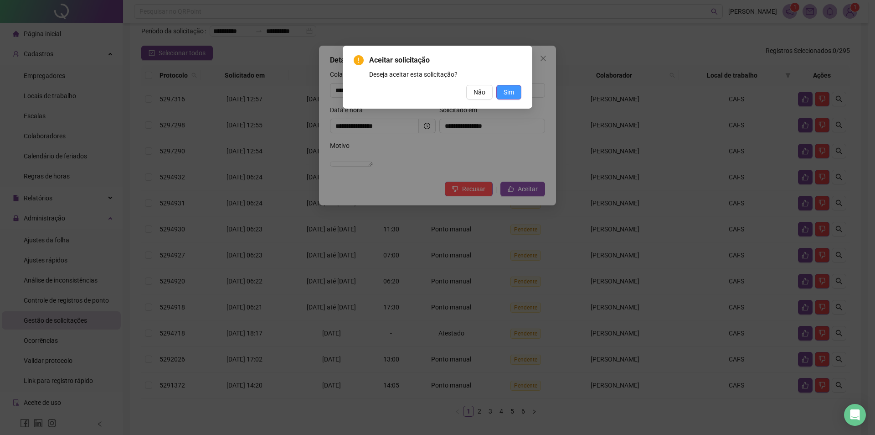
click at [520, 95] on button "Sim" at bounding box center [509, 92] width 25 height 15
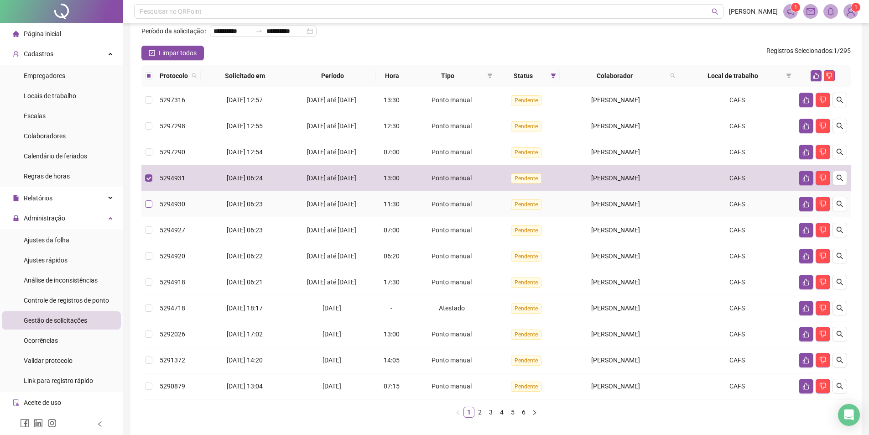
click at [150, 209] on label at bounding box center [148, 204] width 7 height 10
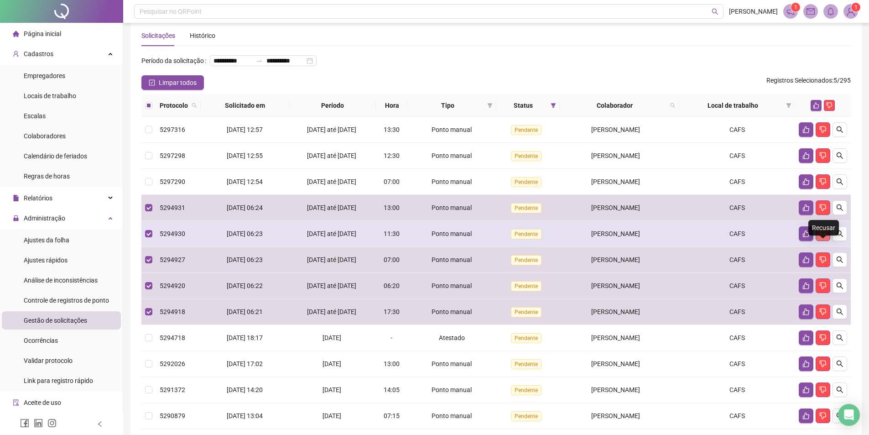
scroll to position [0, 0]
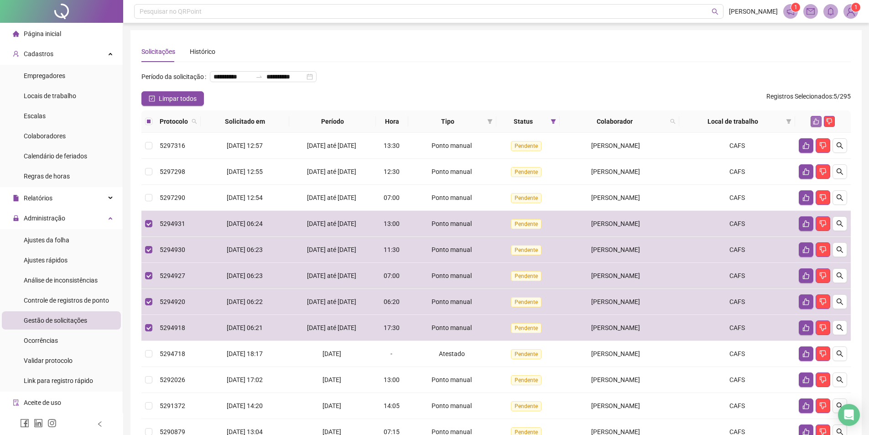
click at [816, 127] on button "button" at bounding box center [815, 121] width 11 height 11
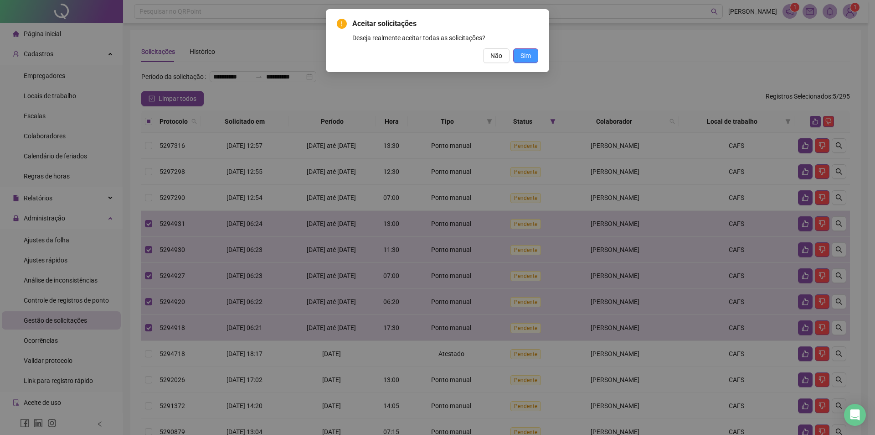
click at [533, 53] on button "Sim" at bounding box center [525, 55] width 25 height 15
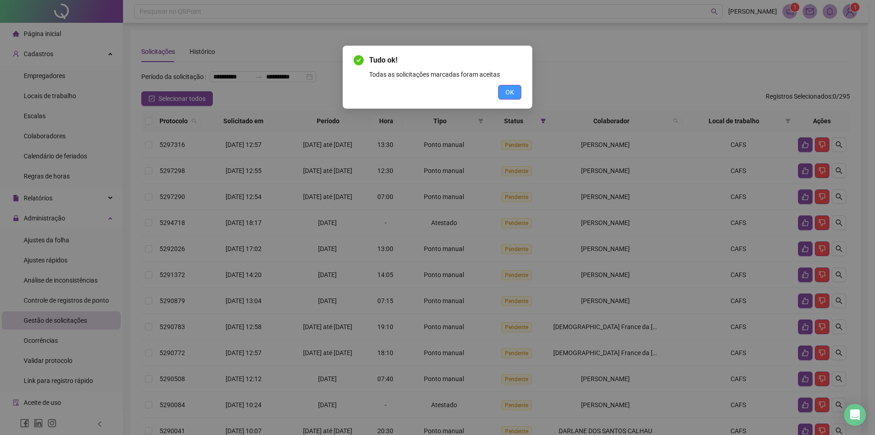
click at [516, 95] on button "OK" at bounding box center [509, 92] width 23 height 15
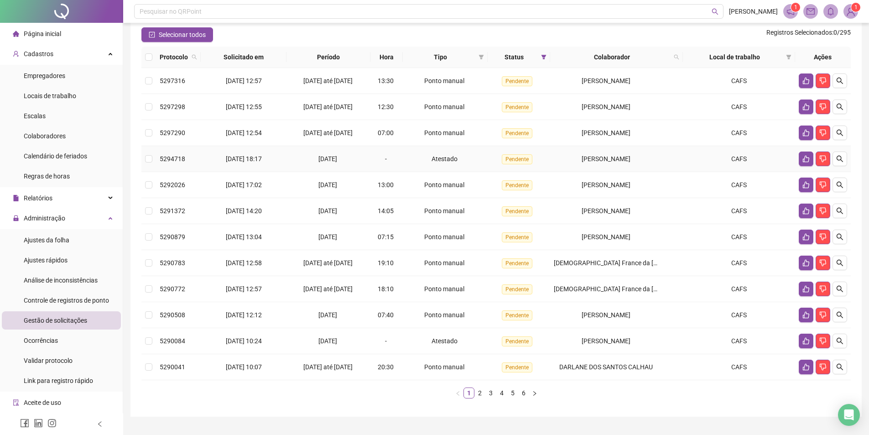
scroll to position [8, 0]
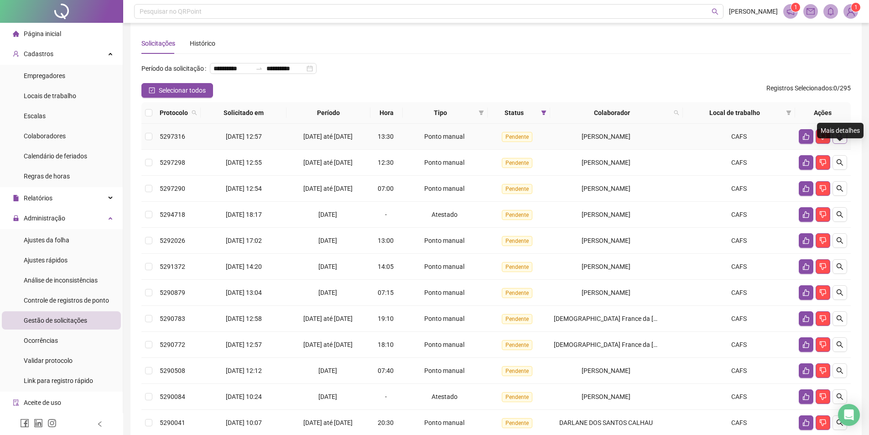
click at [839, 144] on button "button" at bounding box center [839, 136] width 15 height 15
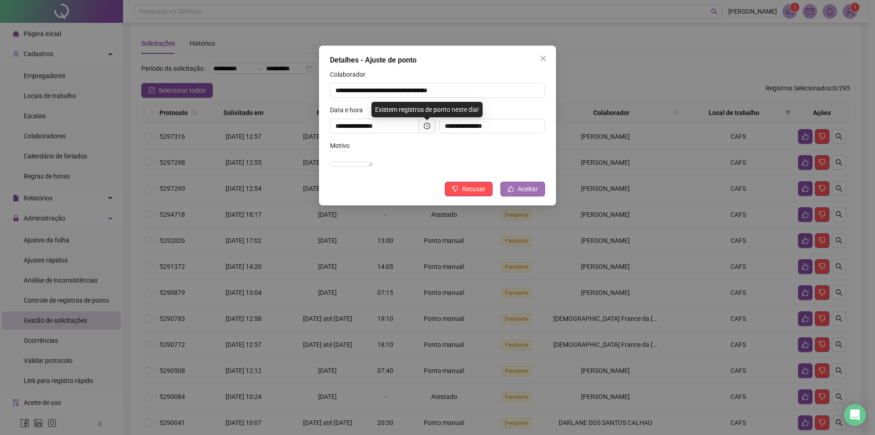
click at [531, 193] on button "Aceitar" at bounding box center [523, 188] width 45 height 15
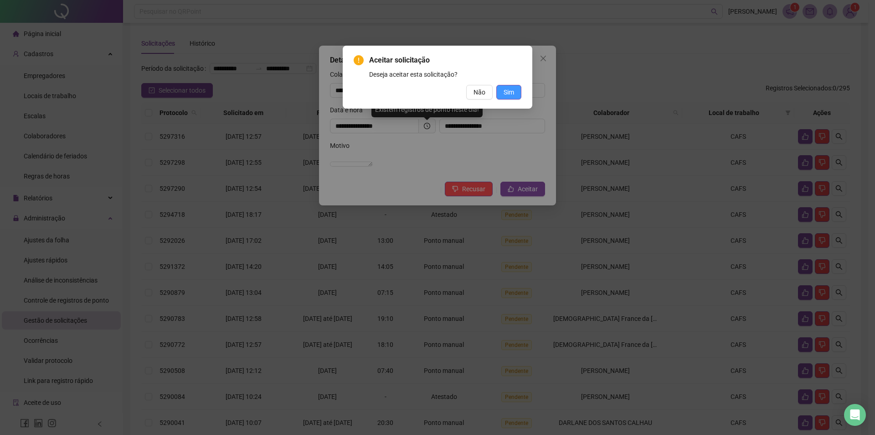
click at [505, 88] on span "Sim" at bounding box center [509, 92] width 10 height 10
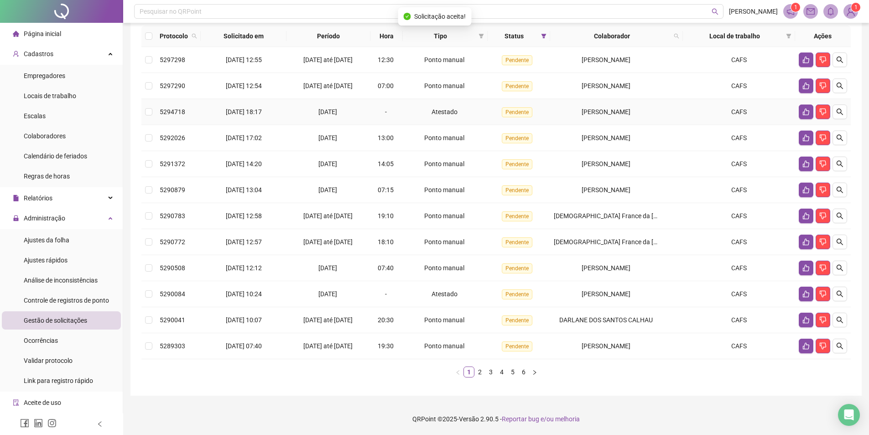
scroll to position [99, 0]
click at [836, 112] on icon "search" at bounding box center [839, 111] width 7 height 7
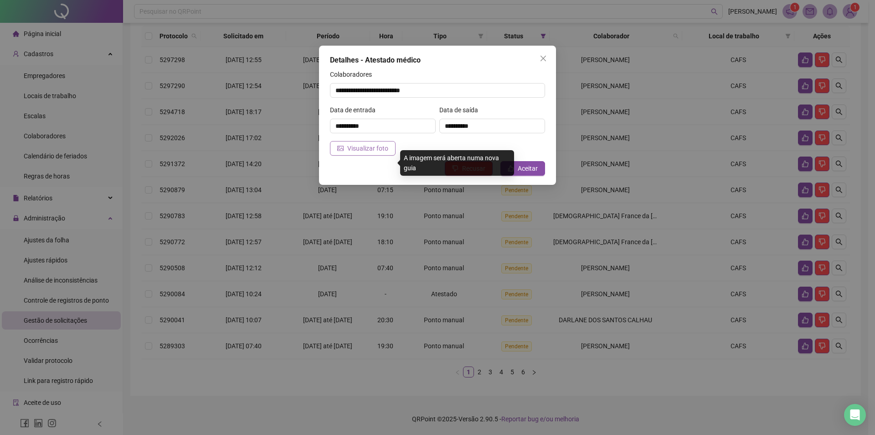
click at [386, 152] on span "Visualizar foto" at bounding box center [367, 148] width 41 height 10
click at [535, 169] on span "Aceitar" at bounding box center [528, 168] width 20 height 10
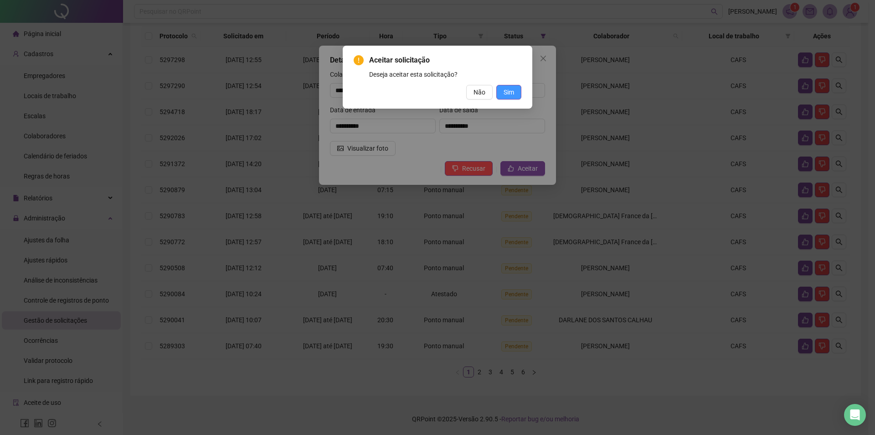
click at [502, 92] on button "Sim" at bounding box center [509, 92] width 25 height 15
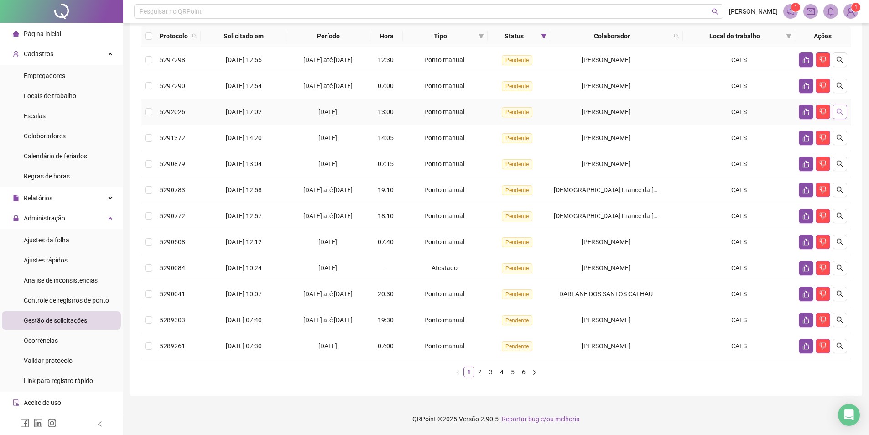
click at [846, 114] on button "button" at bounding box center [839, 111] width 15 height 15
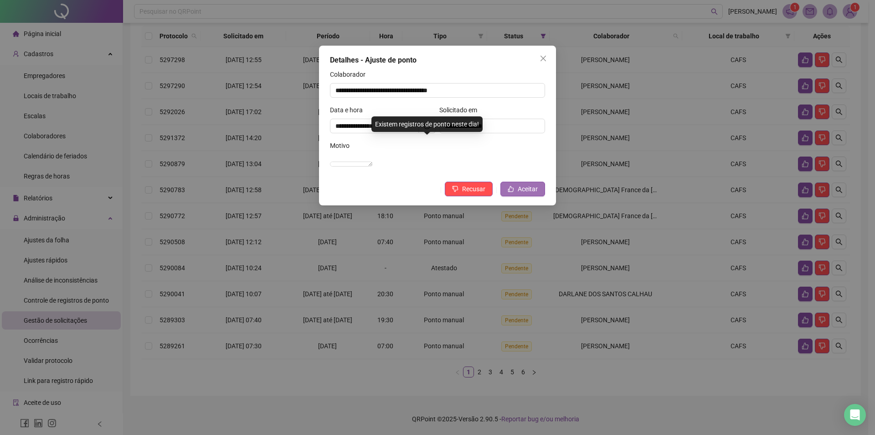
click at [511, 192] on icon "like" at bounding box center [511, 189] width 6 height 6
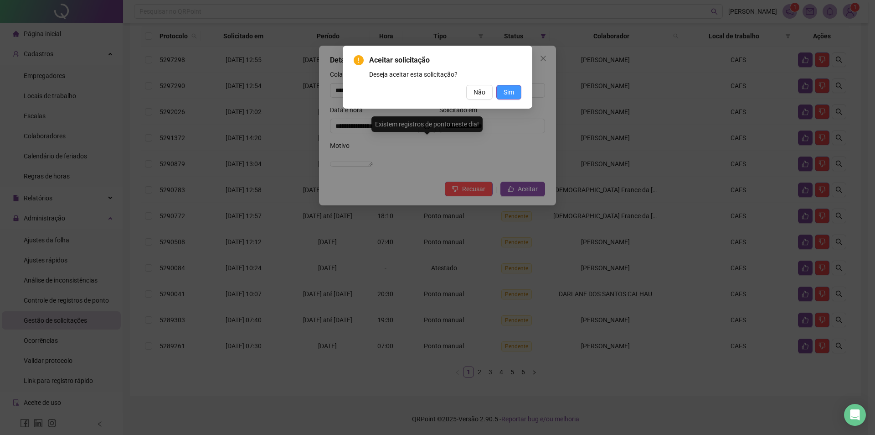
click at [505, 91] on span "Sim" at bounding box center [509, 92] width 10 height 10
